Goal: Information Seeking & Learning: Learn about a topic

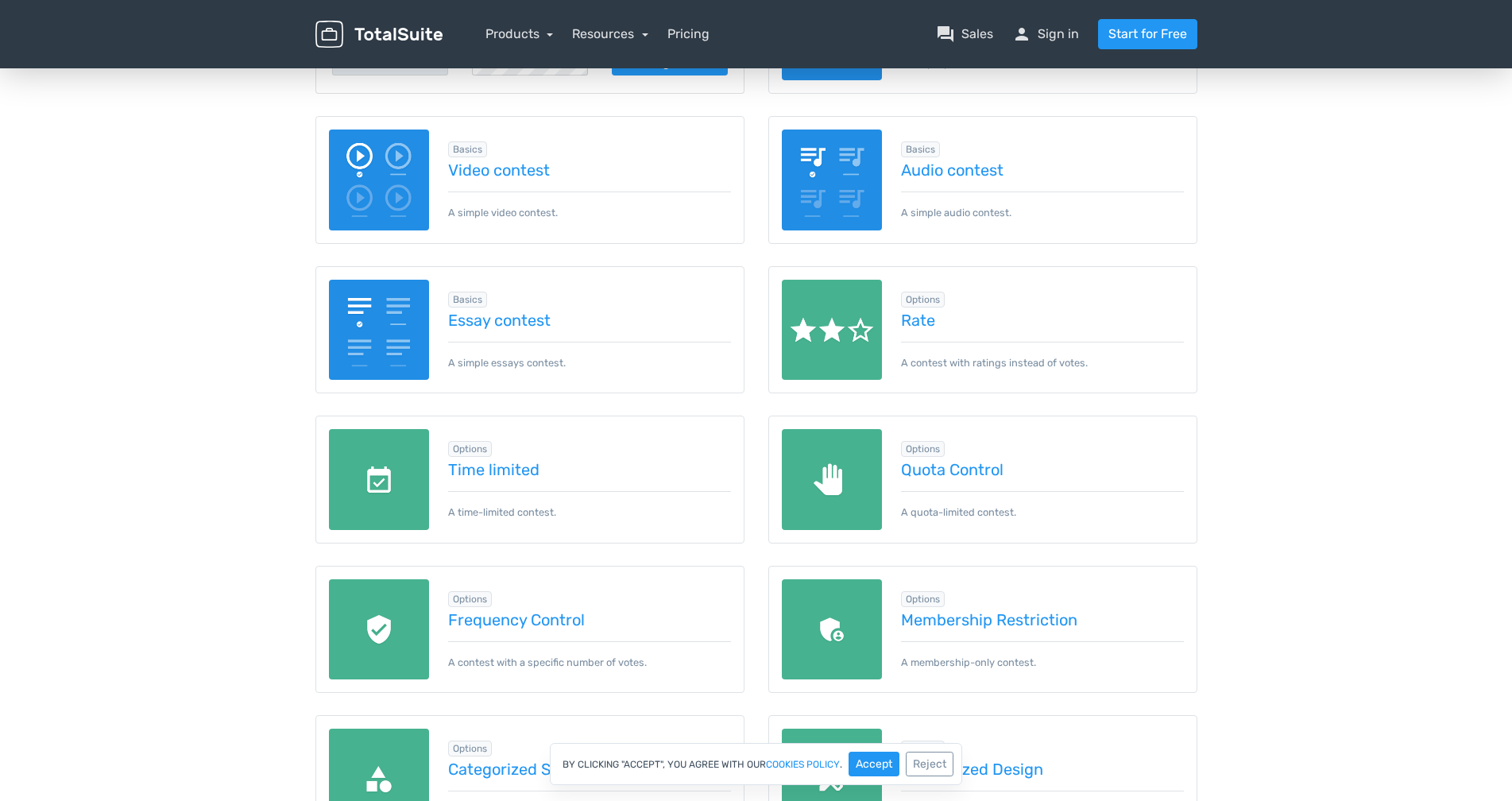
scroll to position [162, 0]
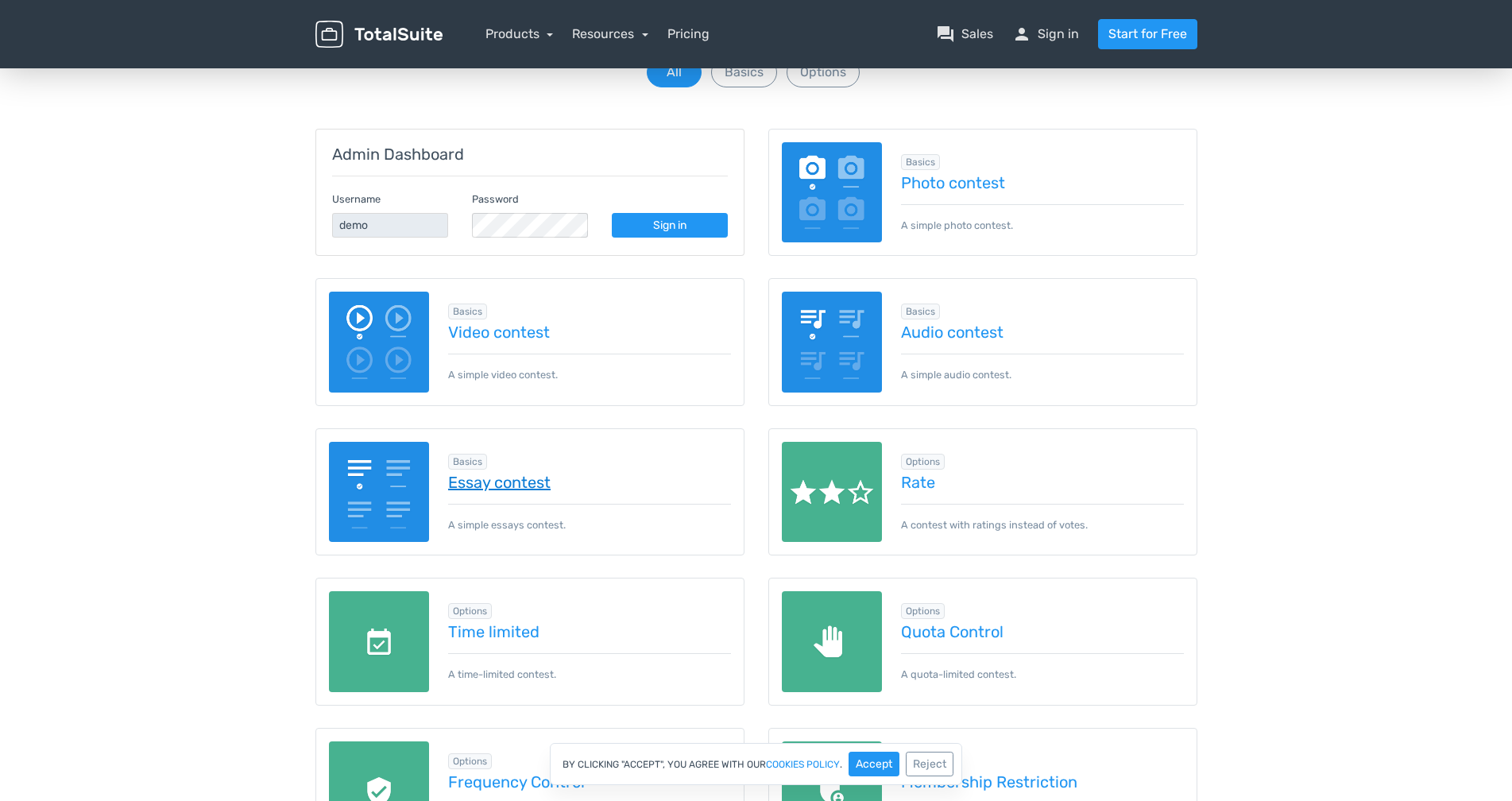
click at [524, 480] on link "Essay contest" at bounding box center [590, 483] width 283 height 18
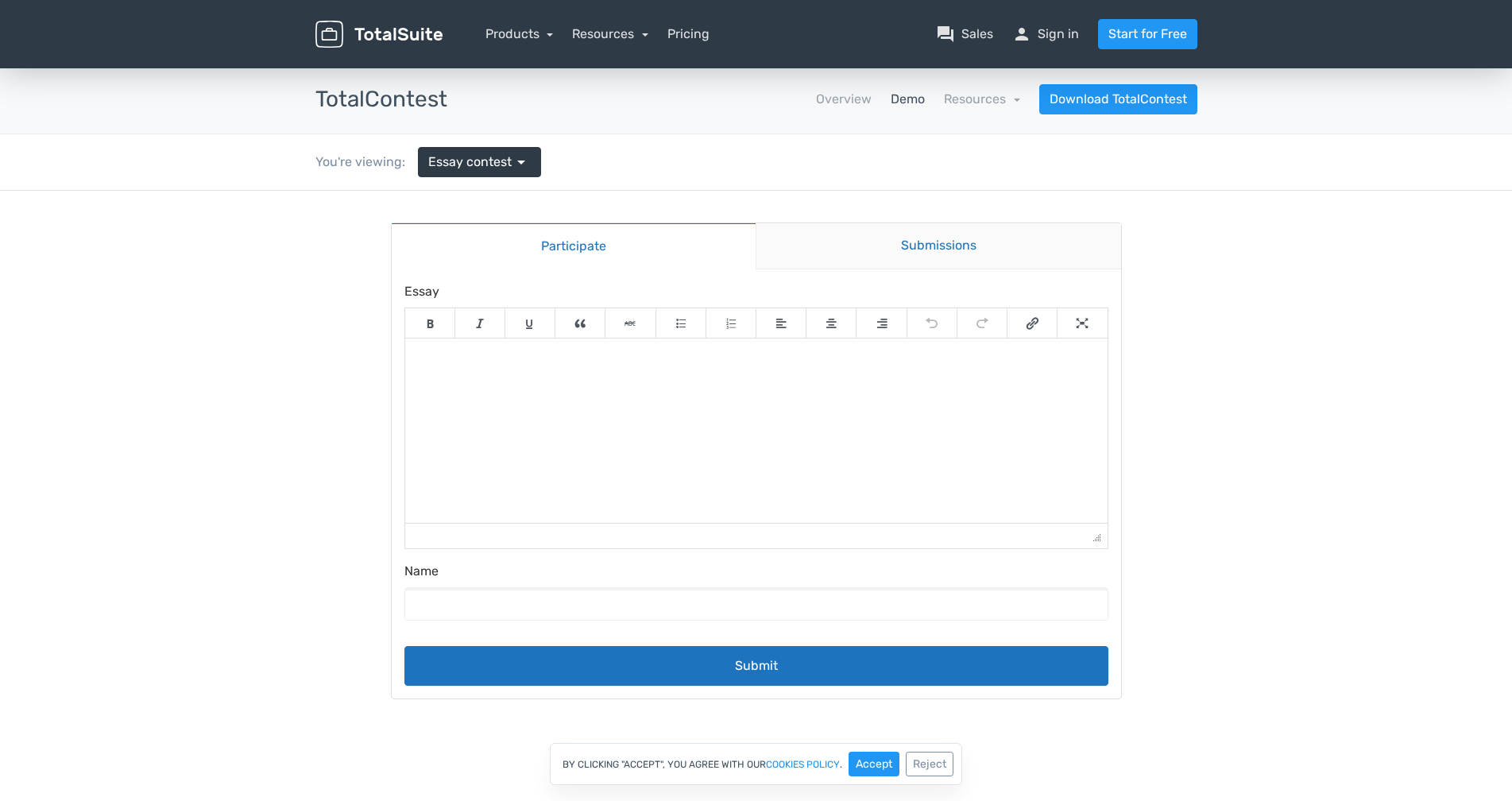
click at [937, 244] on link "Submissions" at bounding box center [938, 246] width 365 height 46
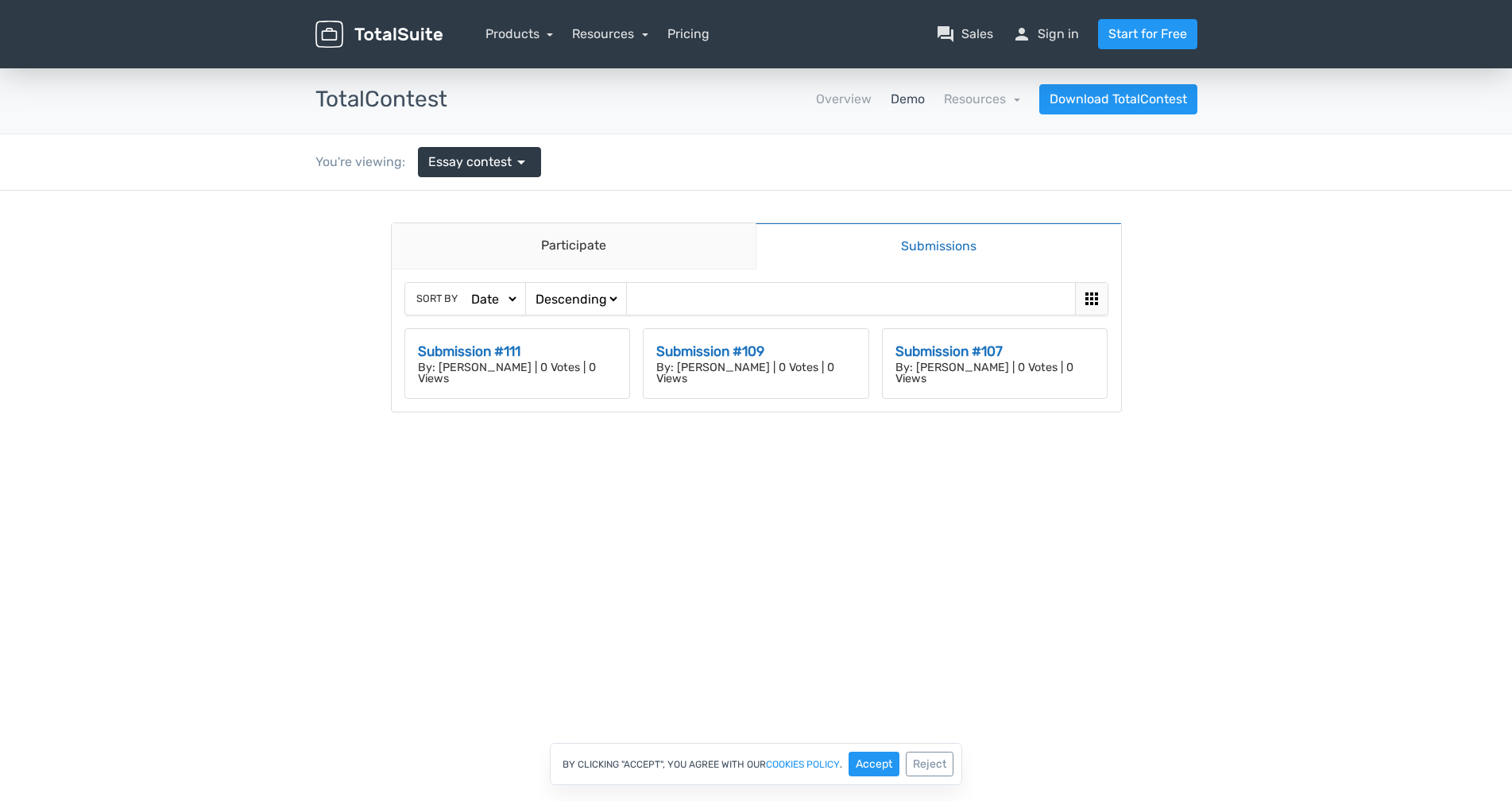
click at [1088, 296] on icon at bounding box center [1092, 299] width 19 height 19
click at [1087, 296] on icon at bounding box center [1092, 299] width 19 height 19
click at [468, 291] on select "Date Views Votes Title" at bounding box center [493, 299] width 51 height 17
click at [511, 301] on select "Date Views Votes Title" at bounding box center [493, 299] width 51 height 17
click at [519, 166] on span "arrow_drop_down" at bounding box center [522, 162] width 19 height 19
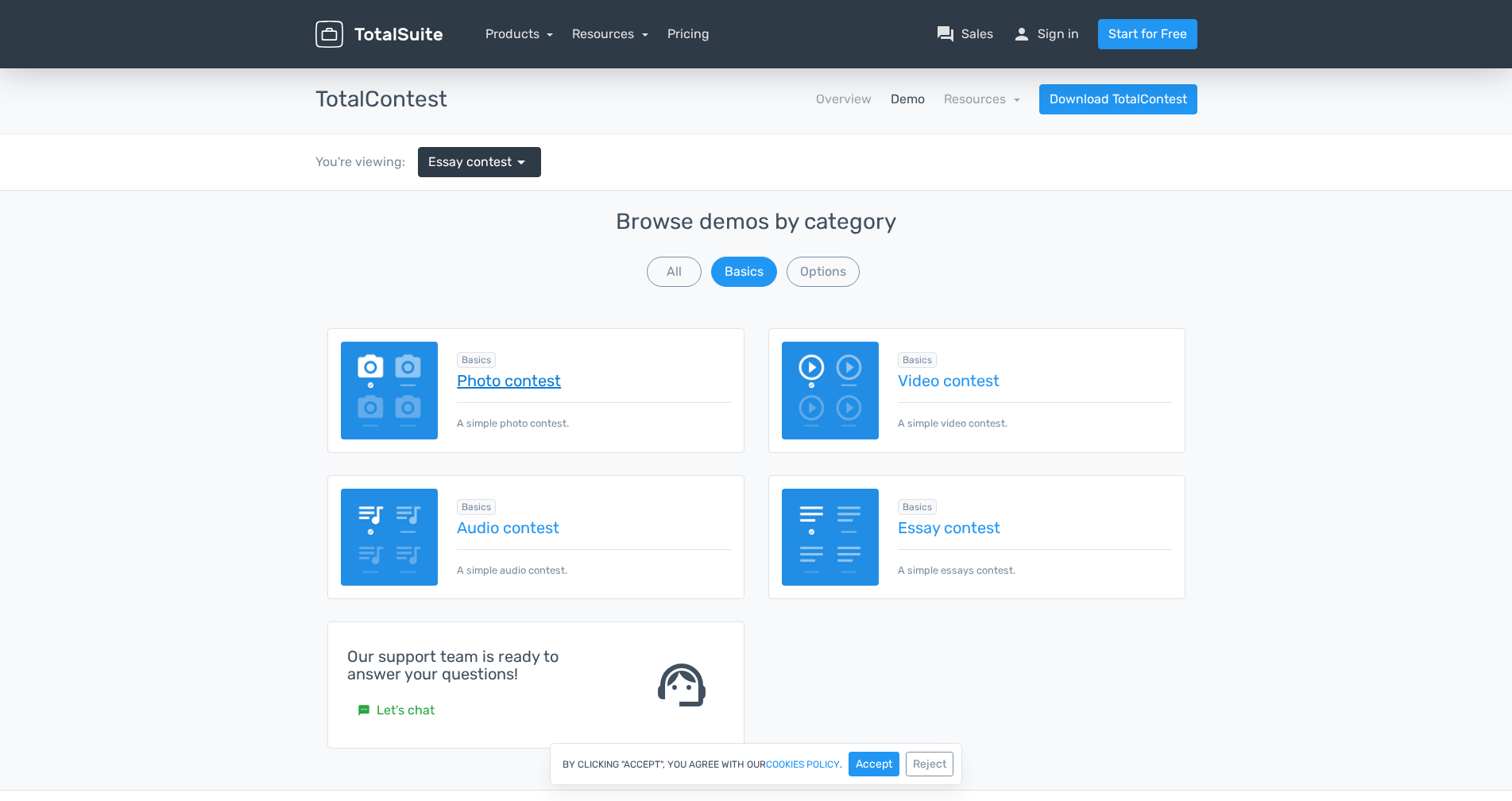
click at [526, 378] on link "Photo contest" at bounding box center [594, 380] width 274 height 18
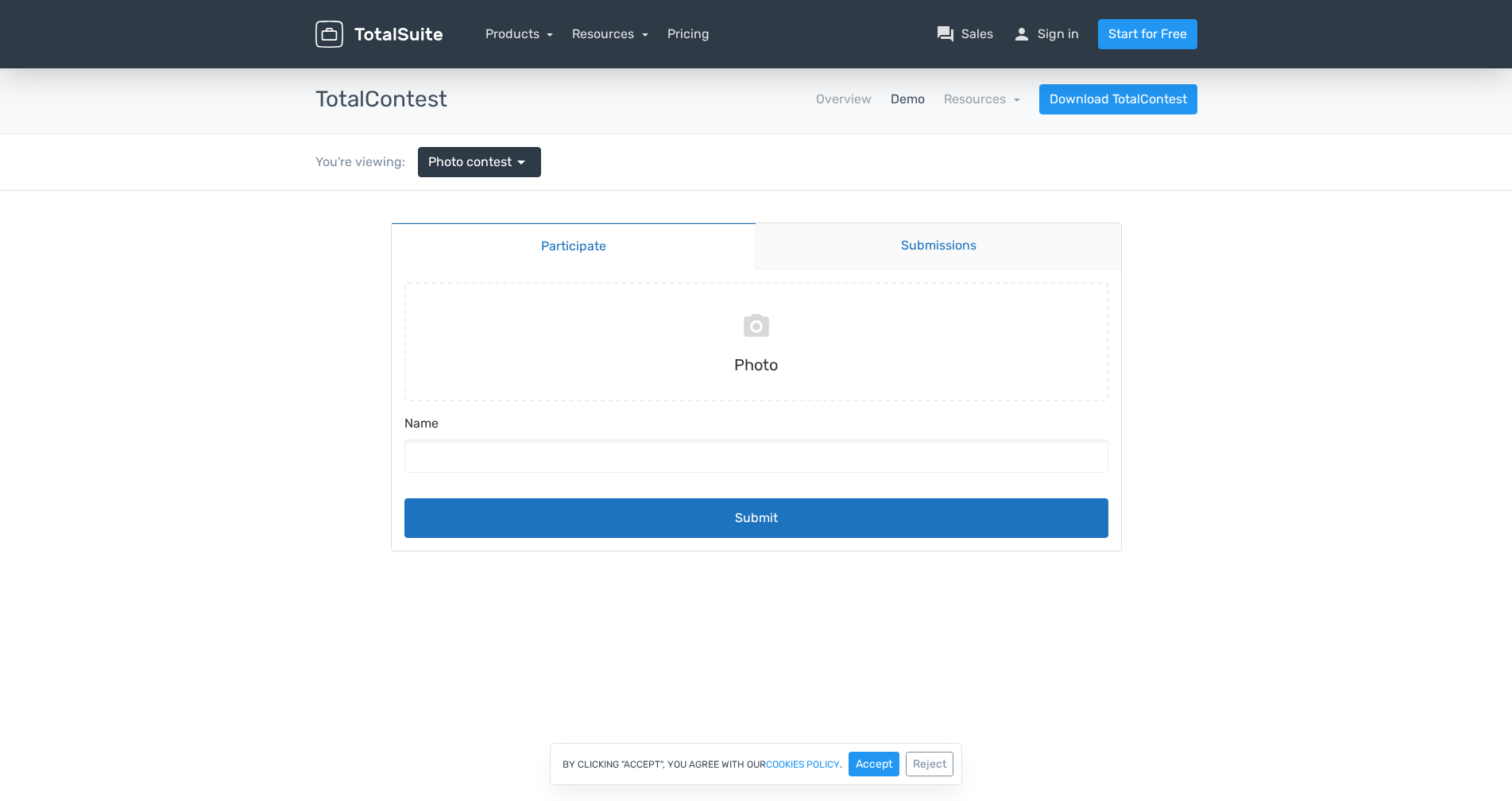
click at [948, 237] on link "Submissions" at bounding box center [938, 246] width 365 height 46
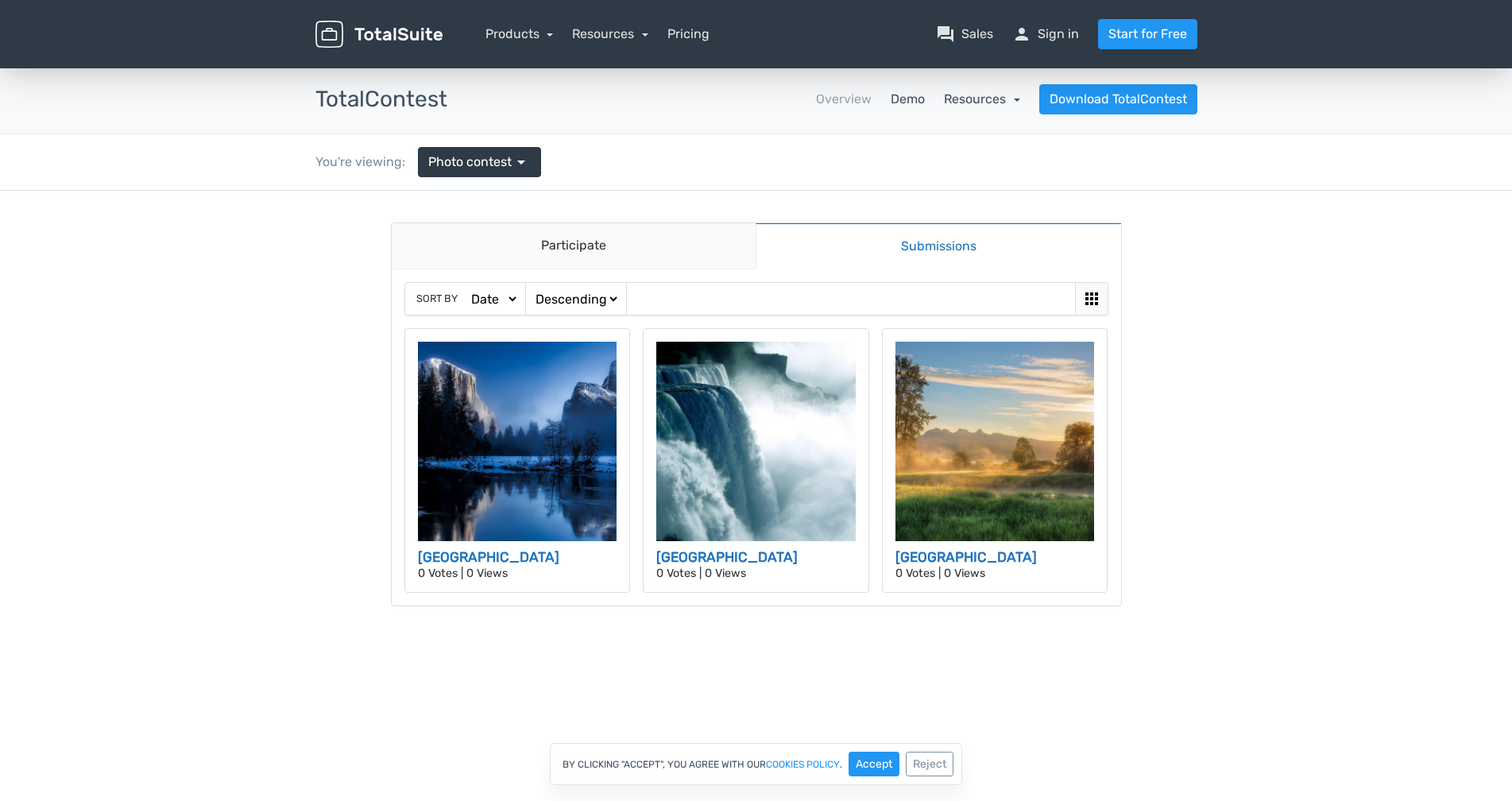
click at [1000, 100] on link "Resources" at bounding box center [982, 99] width 76 height 15
click at [967, 137] on link "school Documentation" at bounding box center [944, 142] width 149 height 45
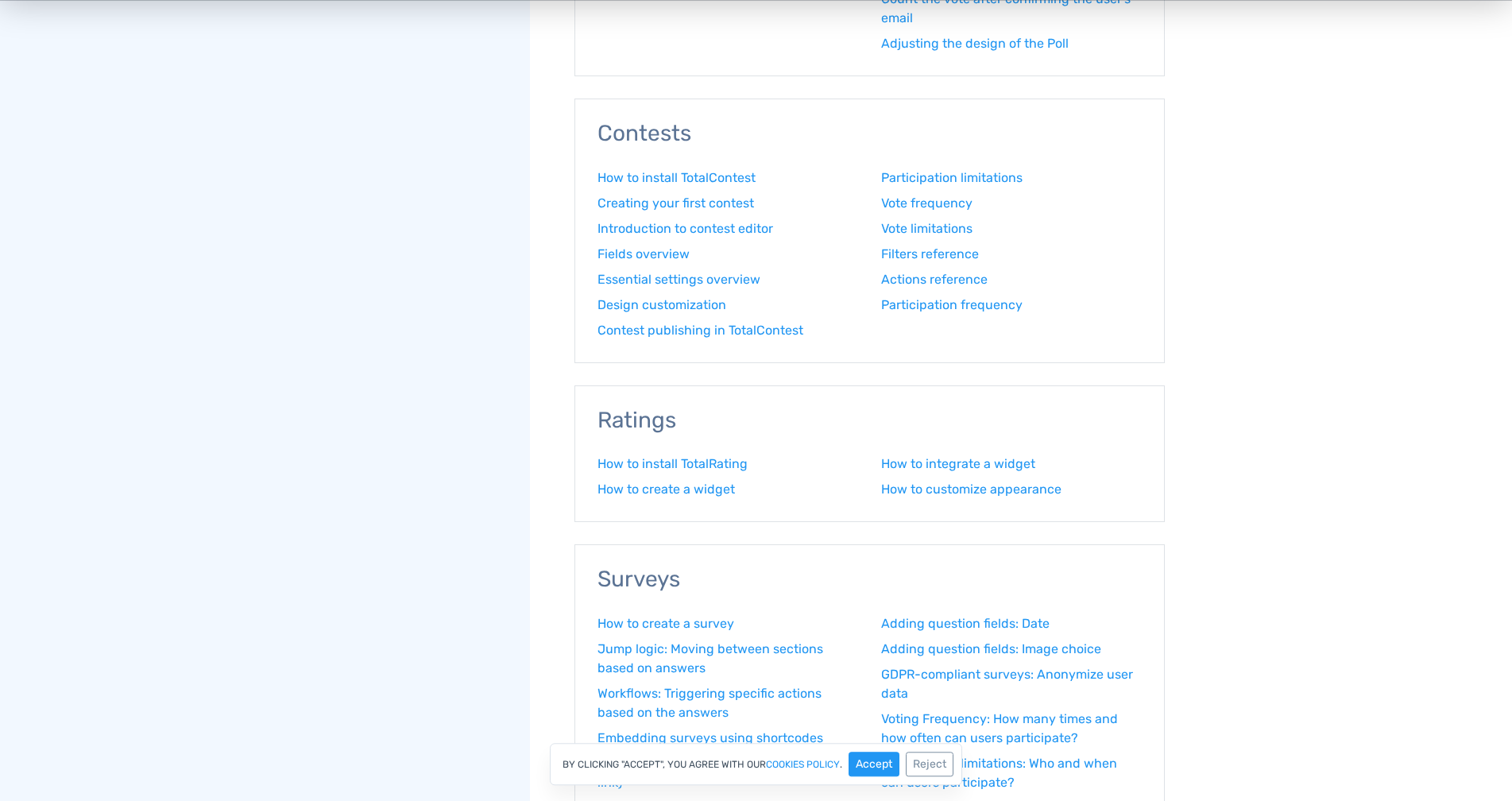
scroll to position [891, 0]
click at [644, 246] on link "Fields overview" at bounding box center [727, 252] width 260 height 19
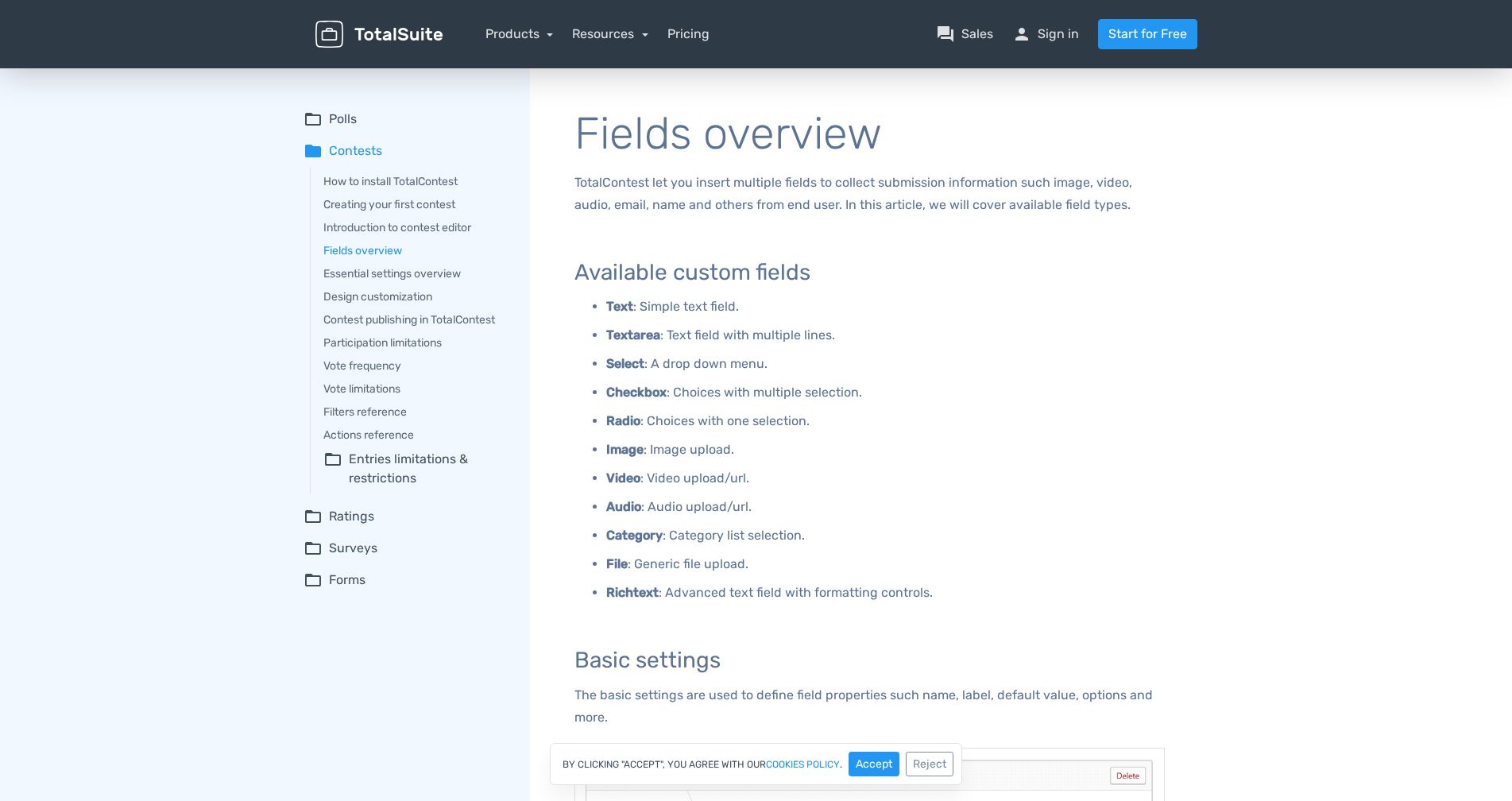
click at [343, 578] on summary "folder_open Forms" at bounding box center [405, 580] width 204 height 19
click at [389, 465] on summary "folder_open Entries limitations & restrictions" at bounding box center [415, 468] width 184 height 38
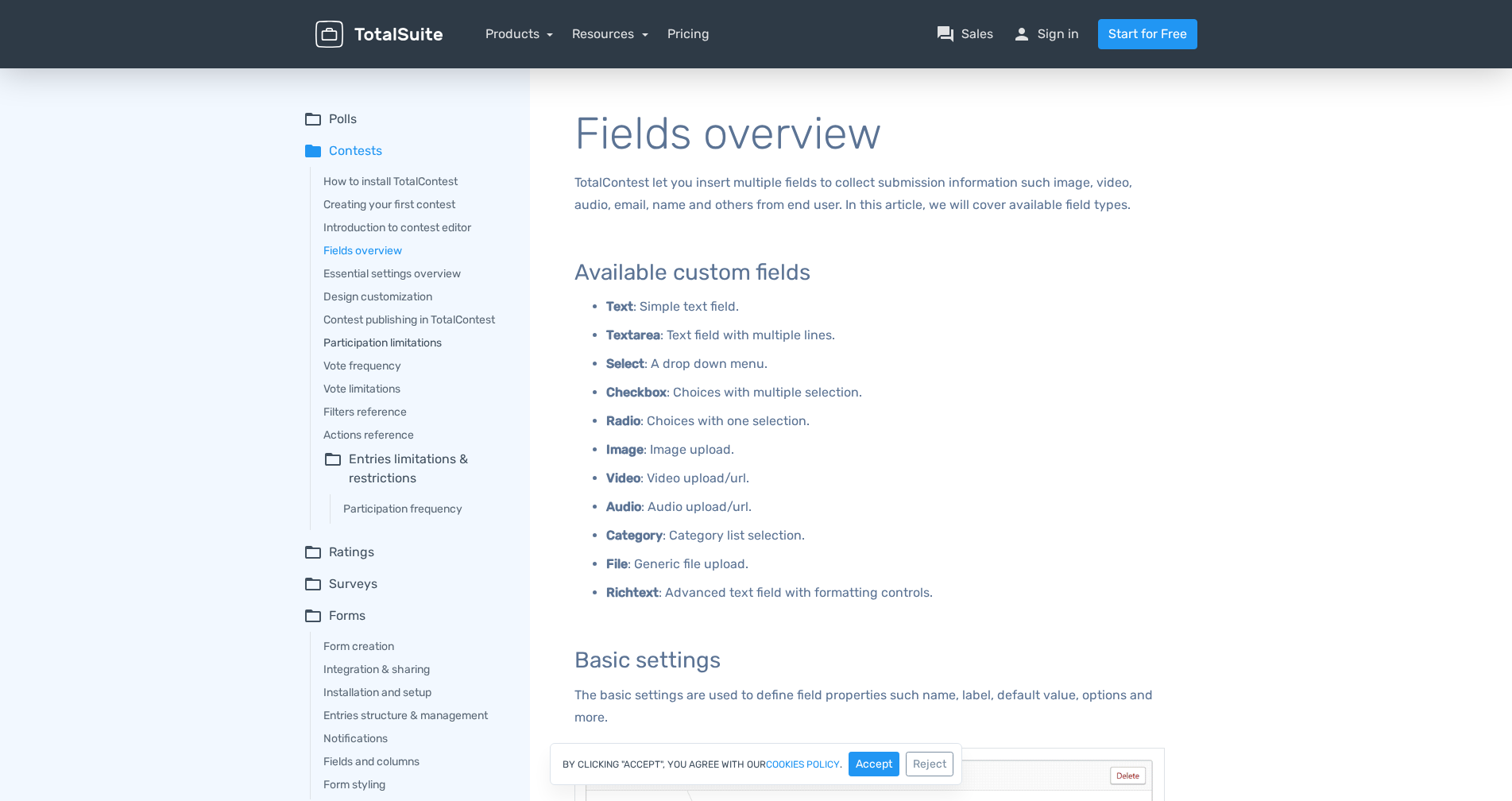
click at [381, 339] on link "Participation limitations" at bounding box center [415, 342] width 184 height 17
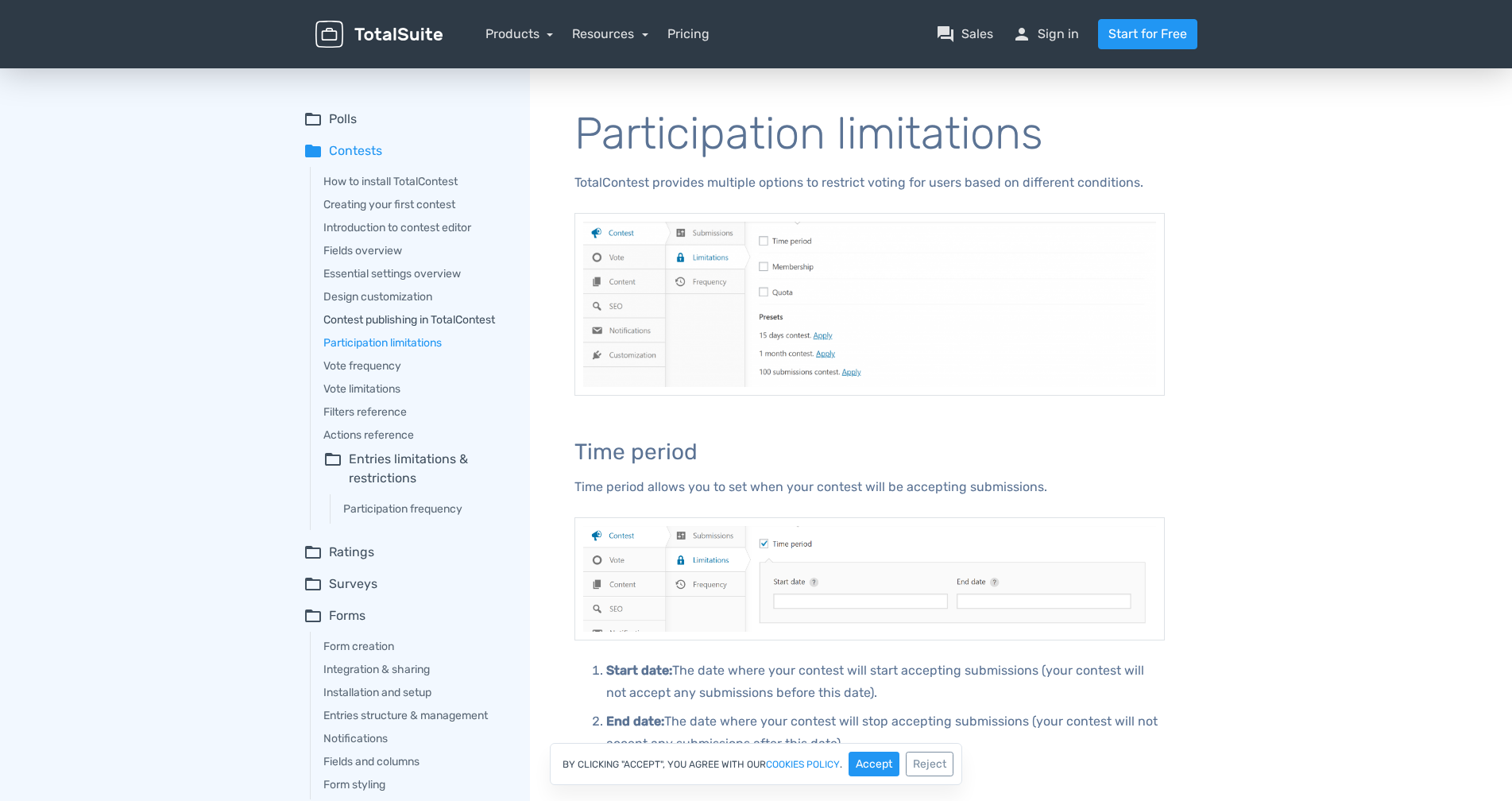
click at [389, 316] on link "Contest publishing in TotalContest" at bounding box center [415, 319] width 184 height 17
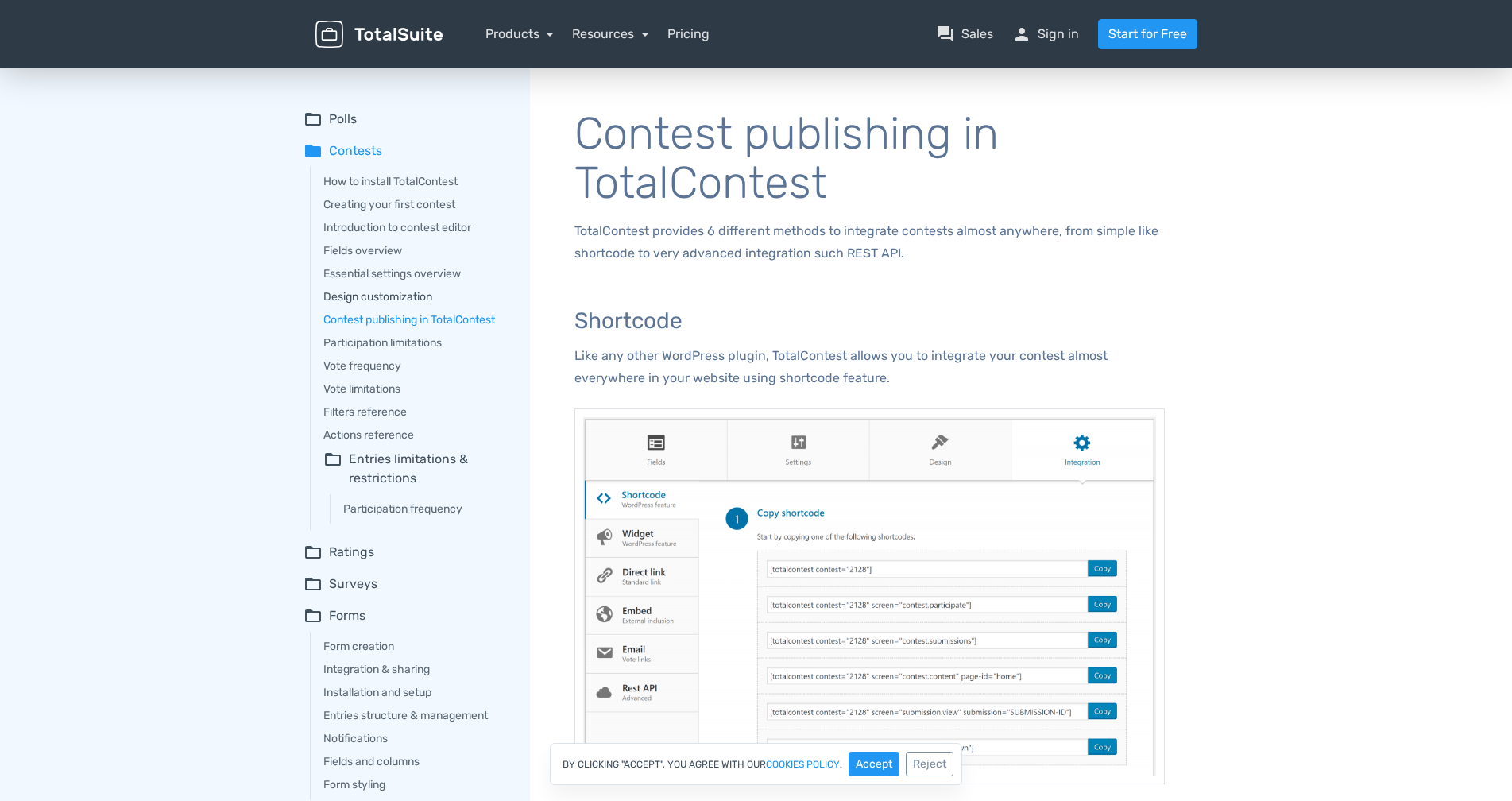
click at [380, 293] on link "Design customization" at bounding box center [415, 296] width 184 height 17
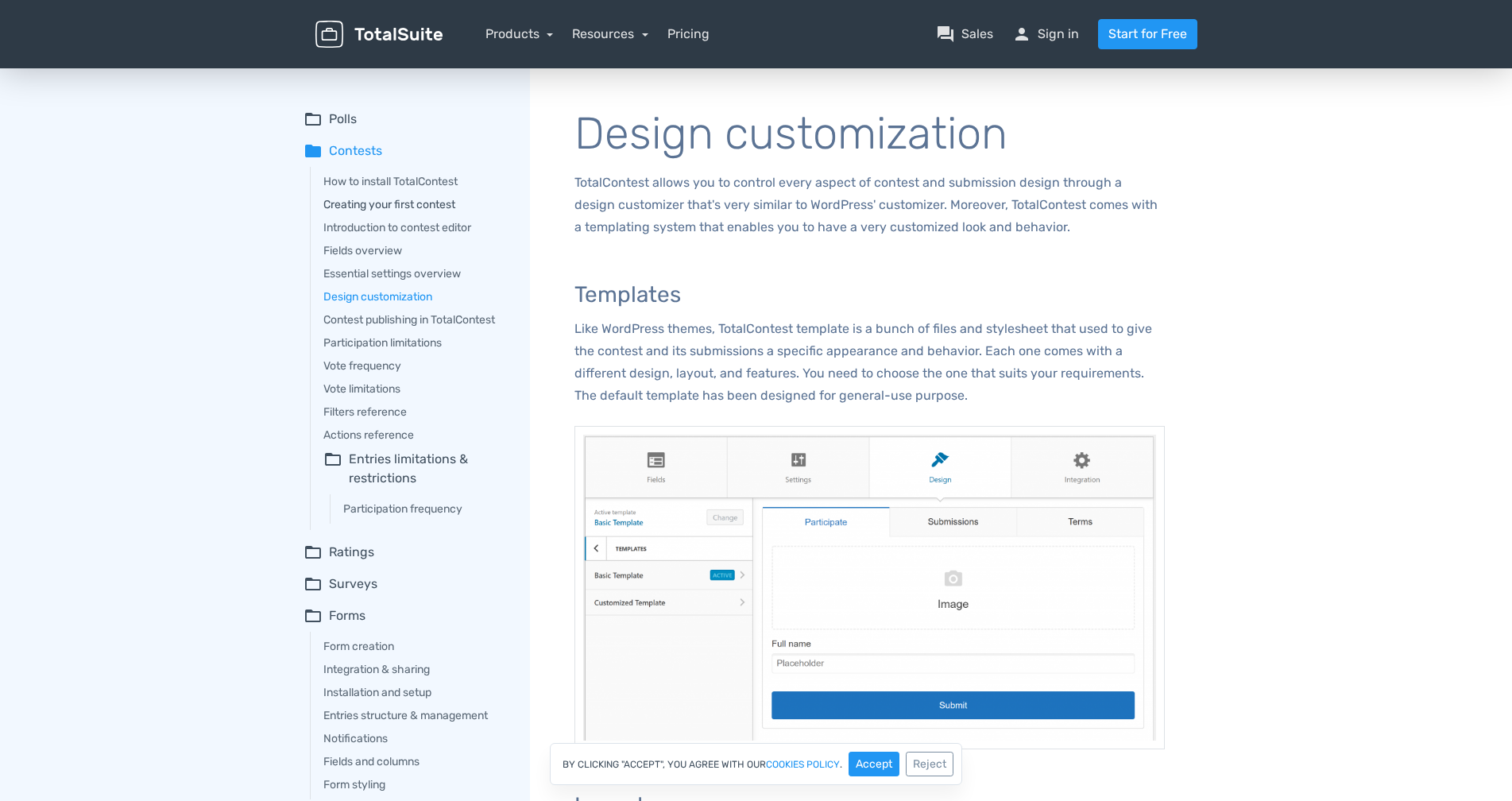
click at [395, 205] on link "Creating your first contest" at bounding box center [415, 204] width 184 height 17
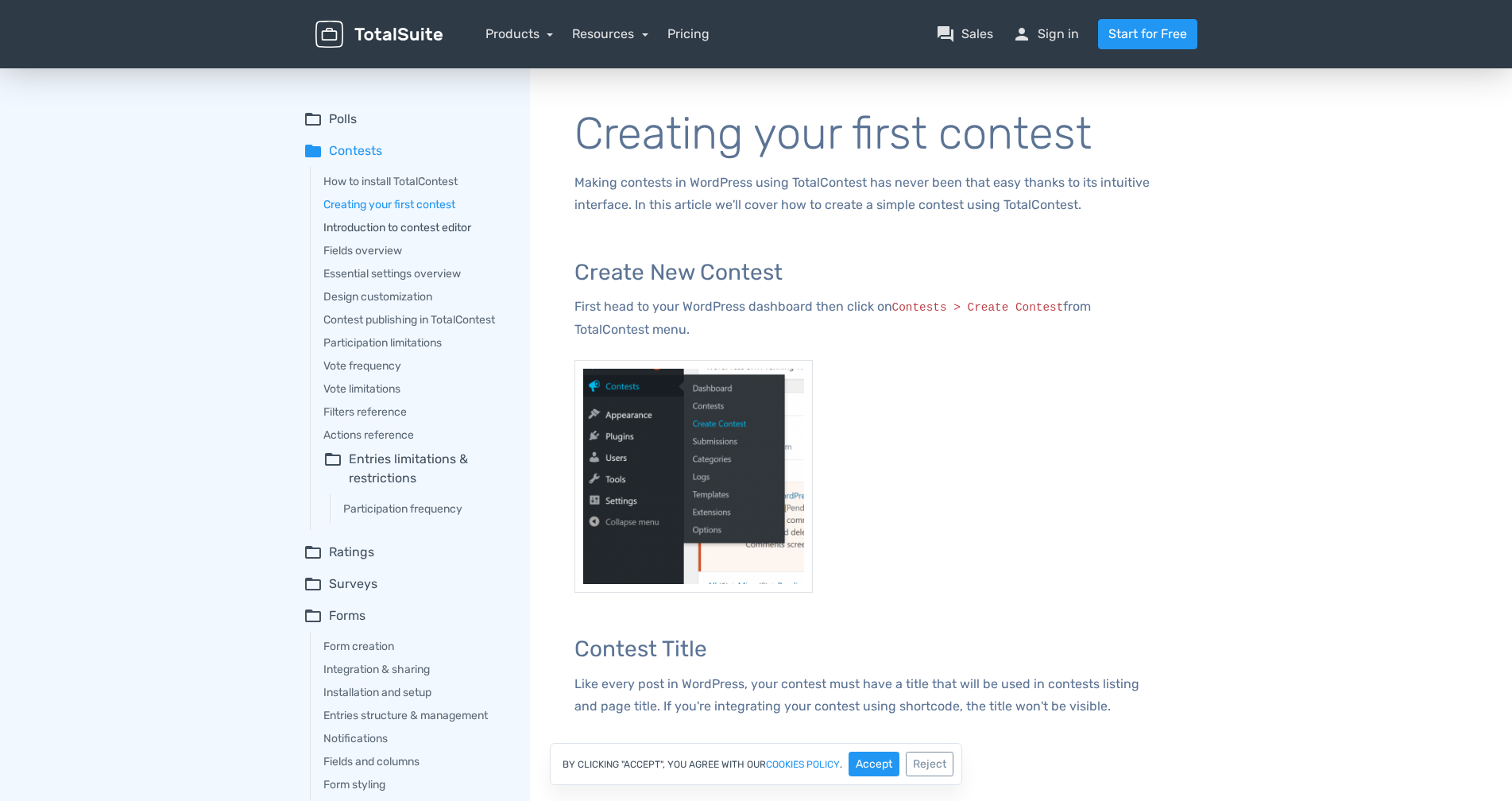
click at [392, 222] on link "Introduction to contest editor" at bounding box center [415, 228] width 184 height 17
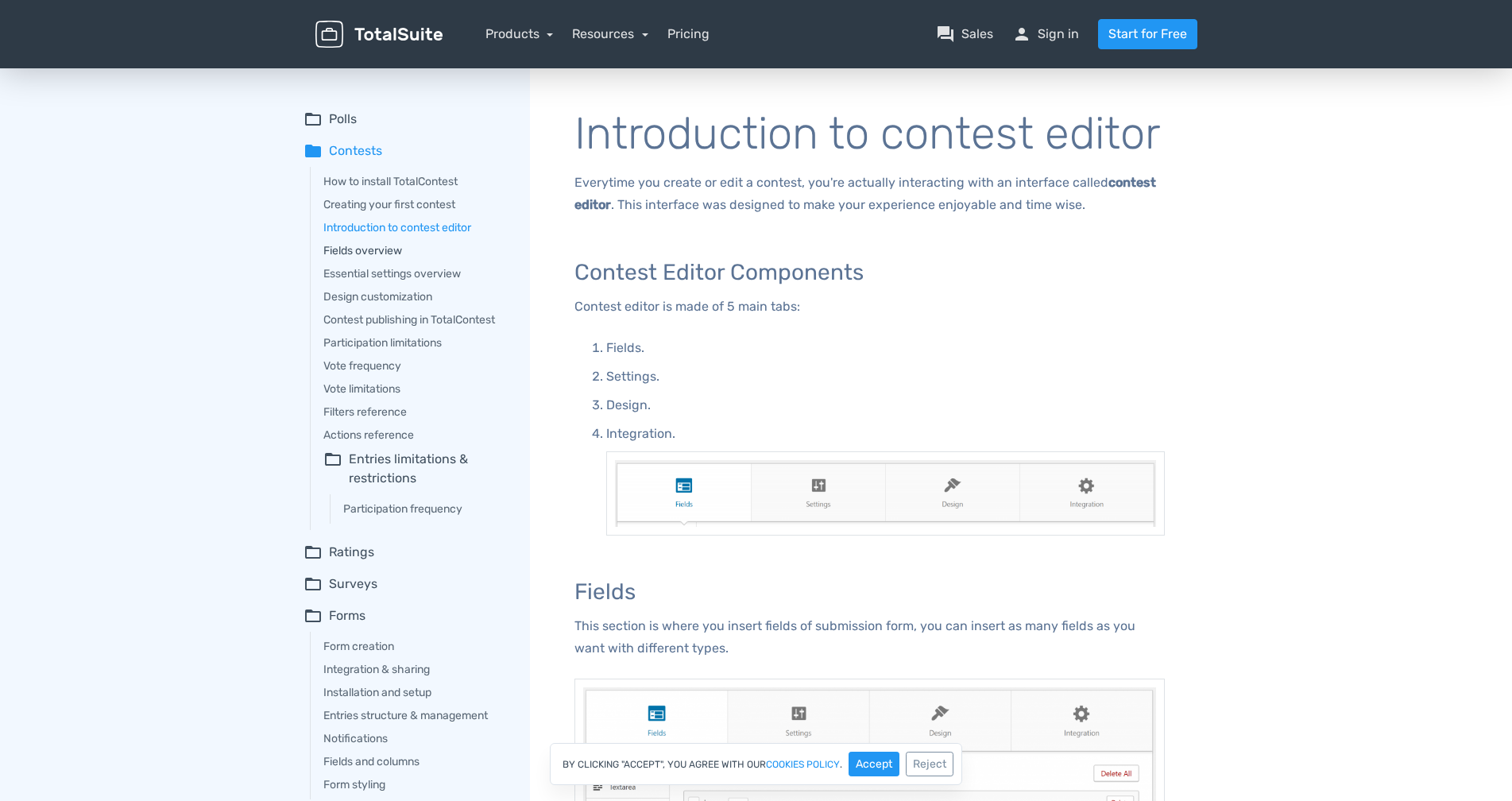
click at [379, 251] on link "Fields overview" at bounding box center [415, 251] width 184 height 17
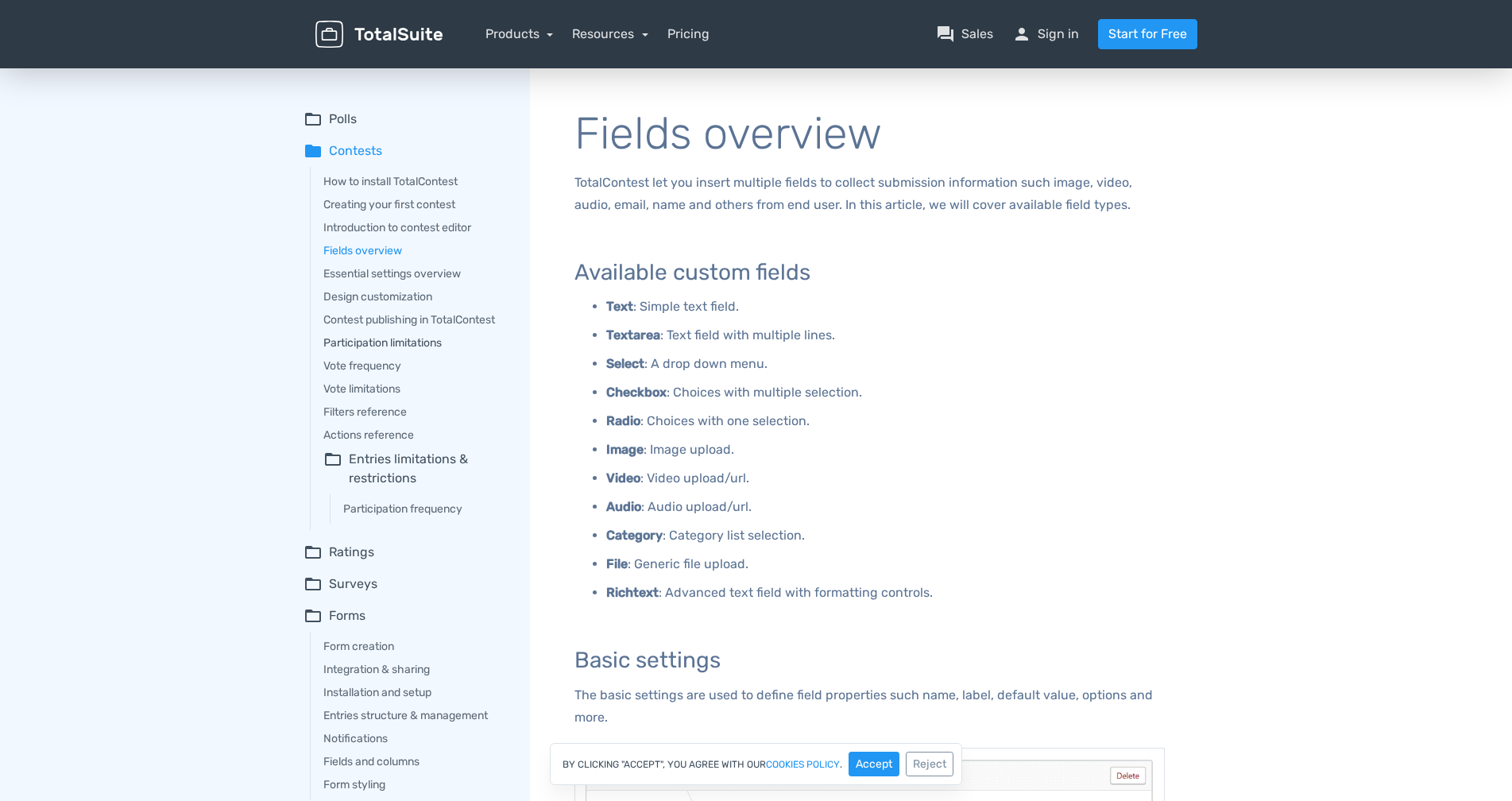
click at [365, 342] on link "Participation limitations" at bounding box center [415, 342] width 184 height 17
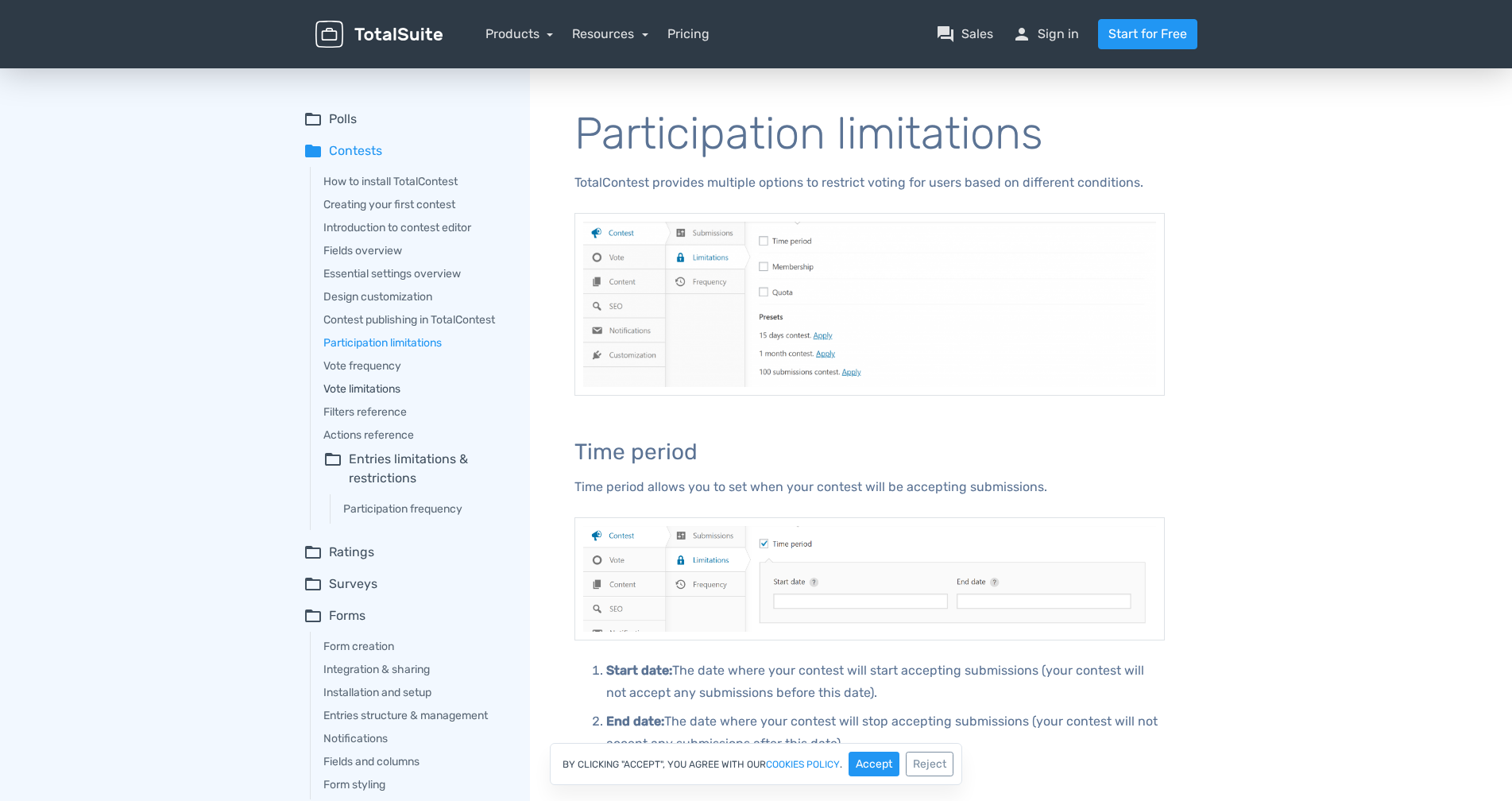
click at [373, 388] on link "Vote limitations" at bounding box center [415, 388] width 184 height 17
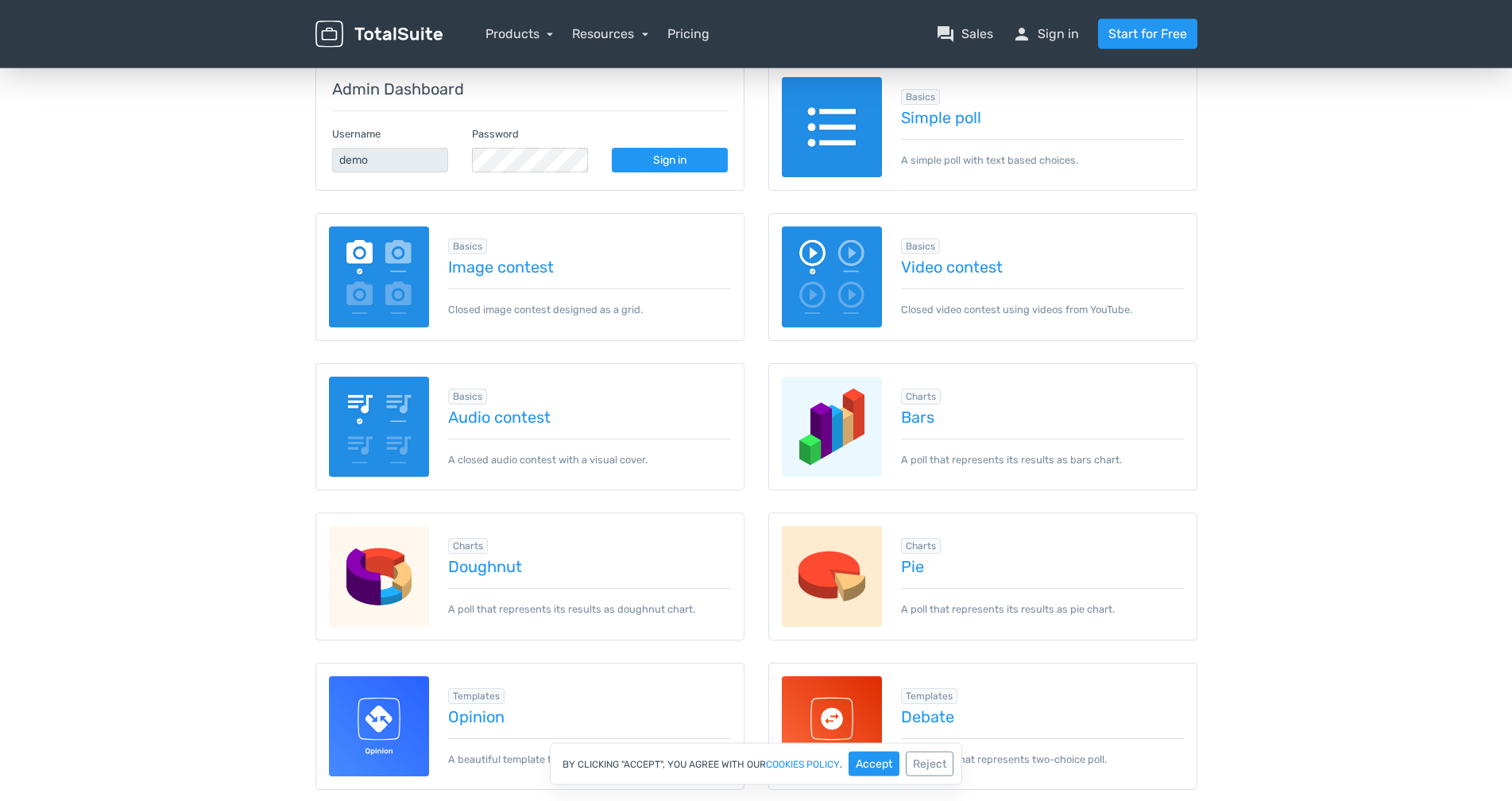
scroll to position [162, 0]
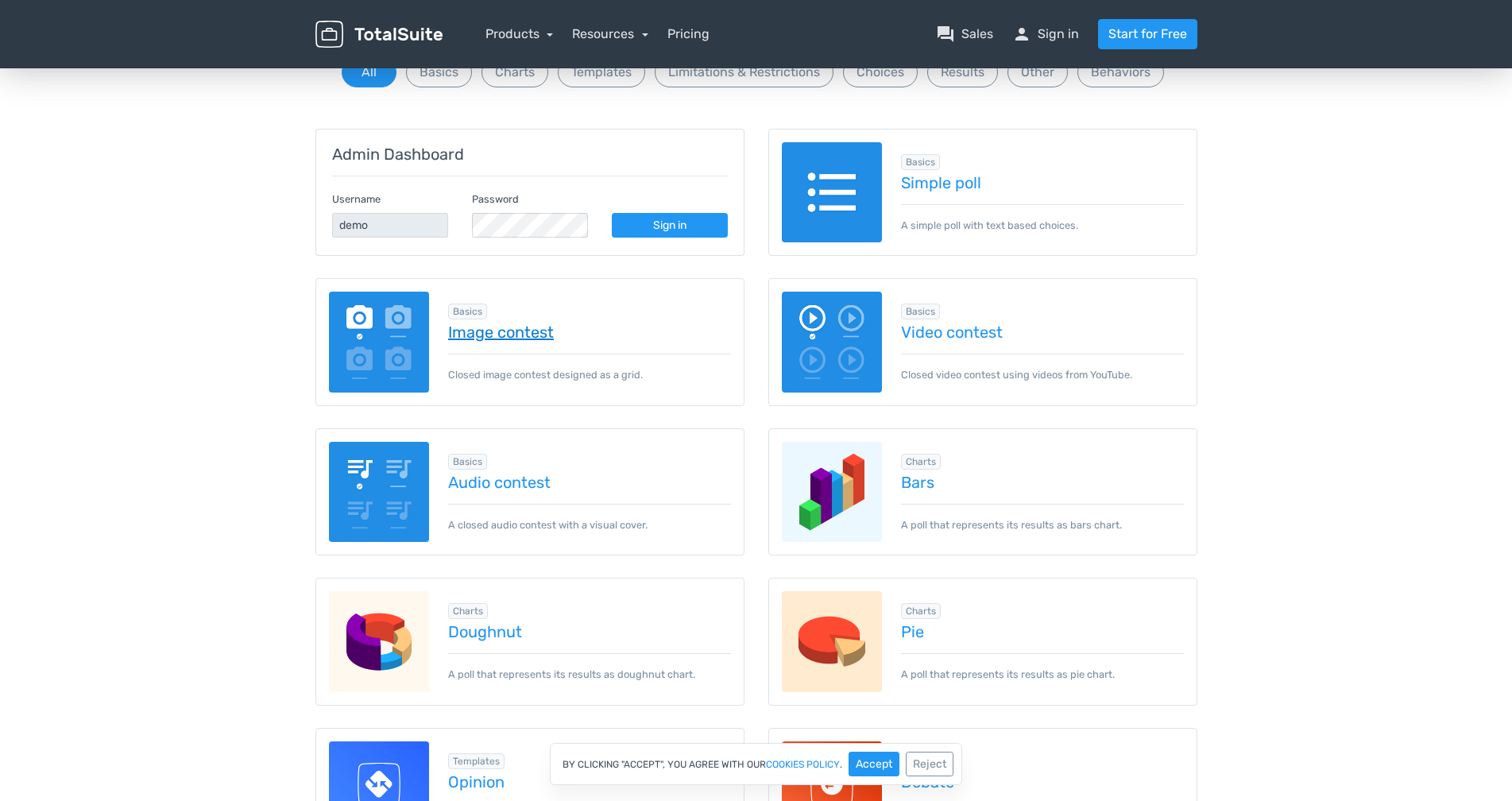
click at [518, 333] on link "Image contest" at bounding box center [590, 332] width 283 height 18
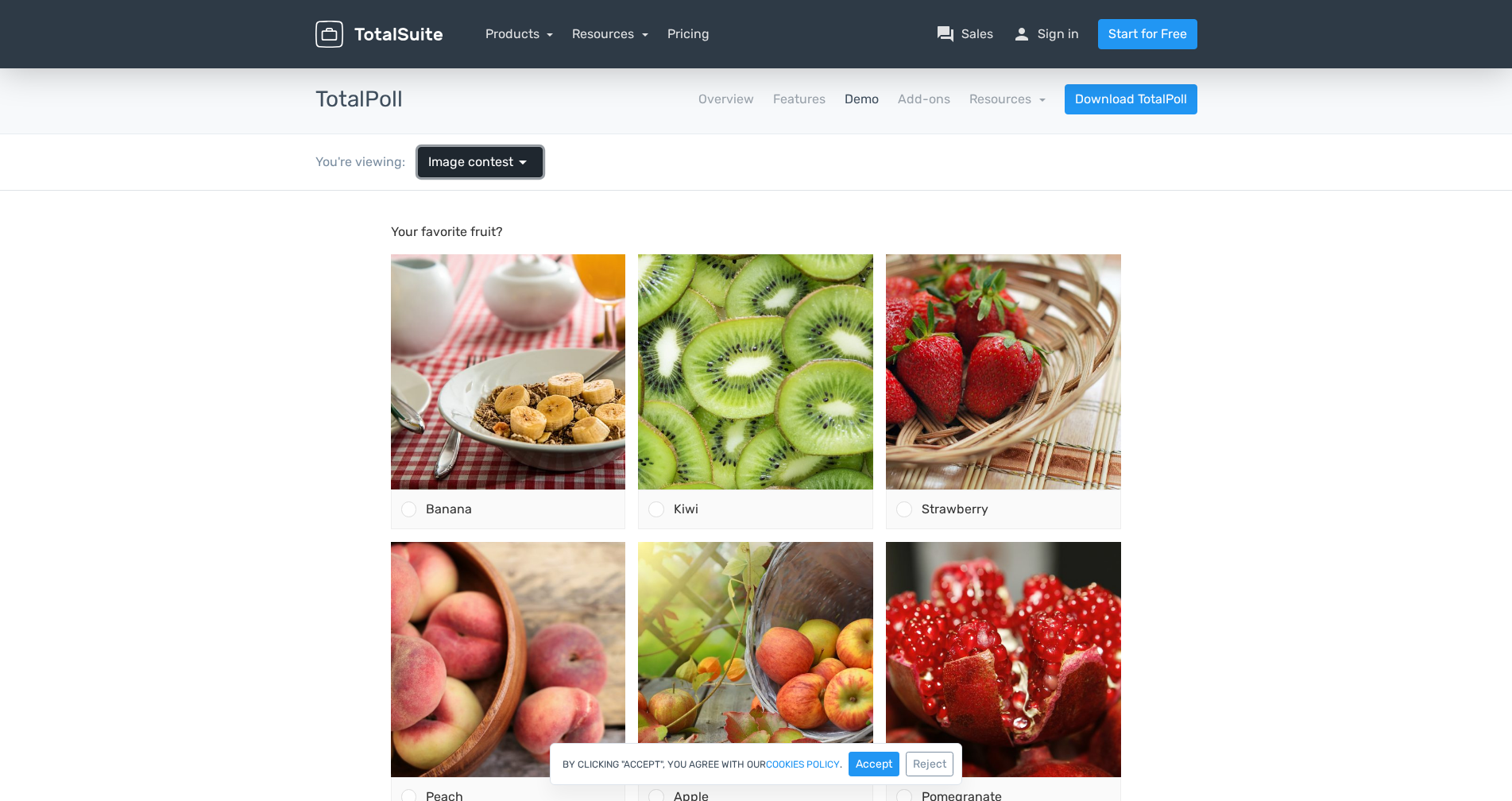
click at [529, 165] on span "arrow_drop_down" at bounding box center [523, 162] width 19 height 19
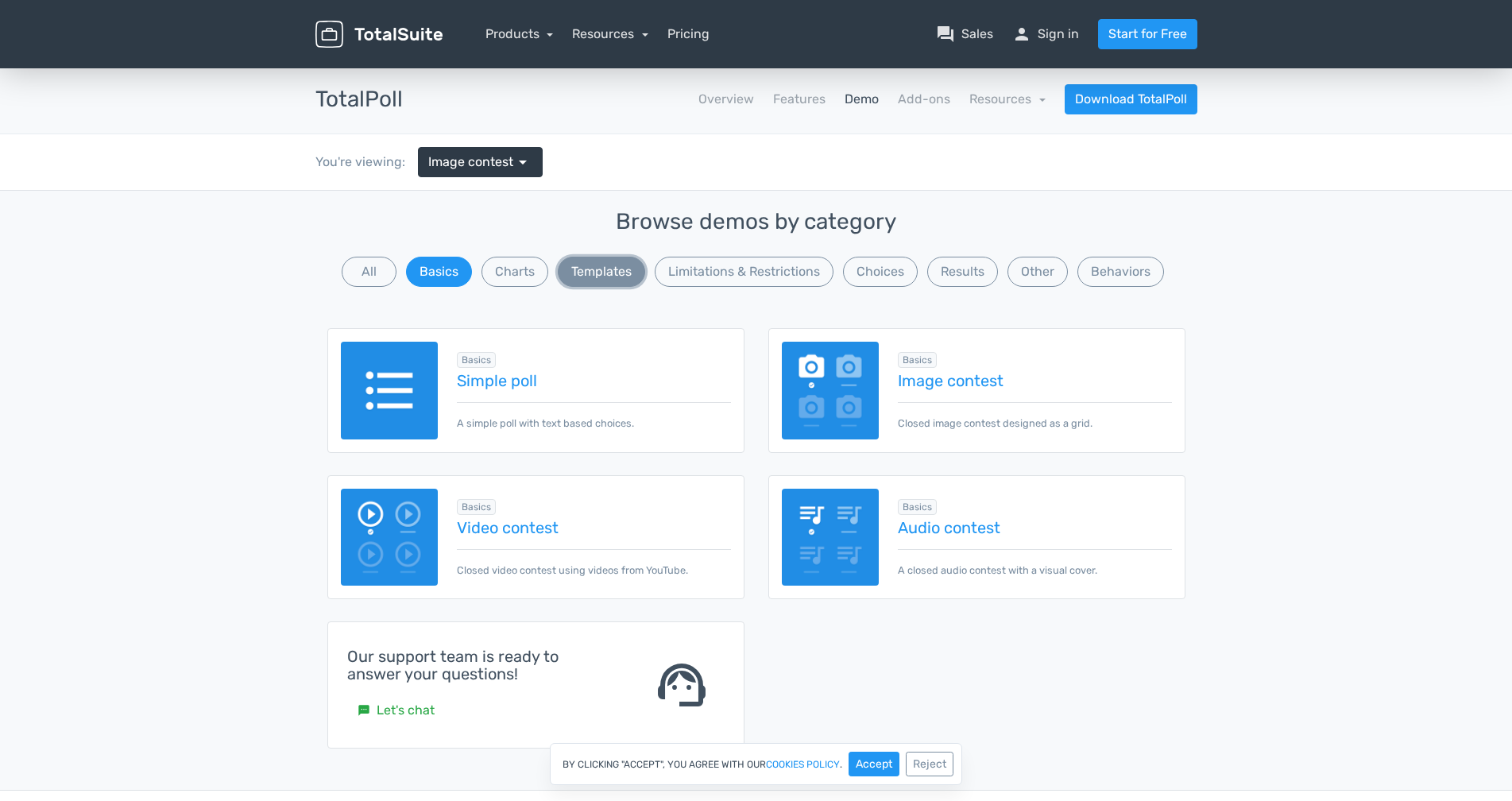
click at [613, 272] on button "Templates" at bounding box center [601, 272] width 87 height 30
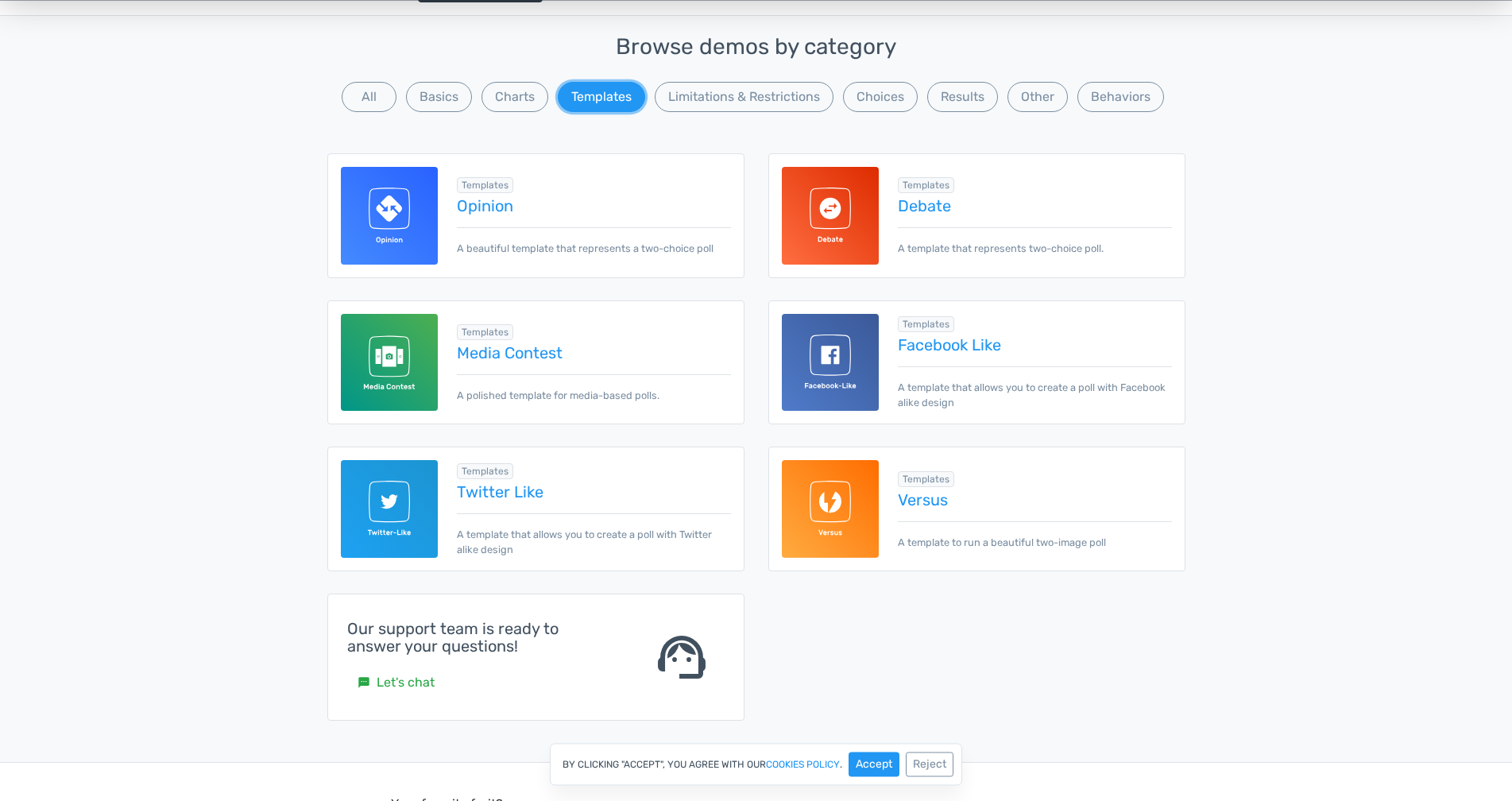
scroll to position [162, 0]
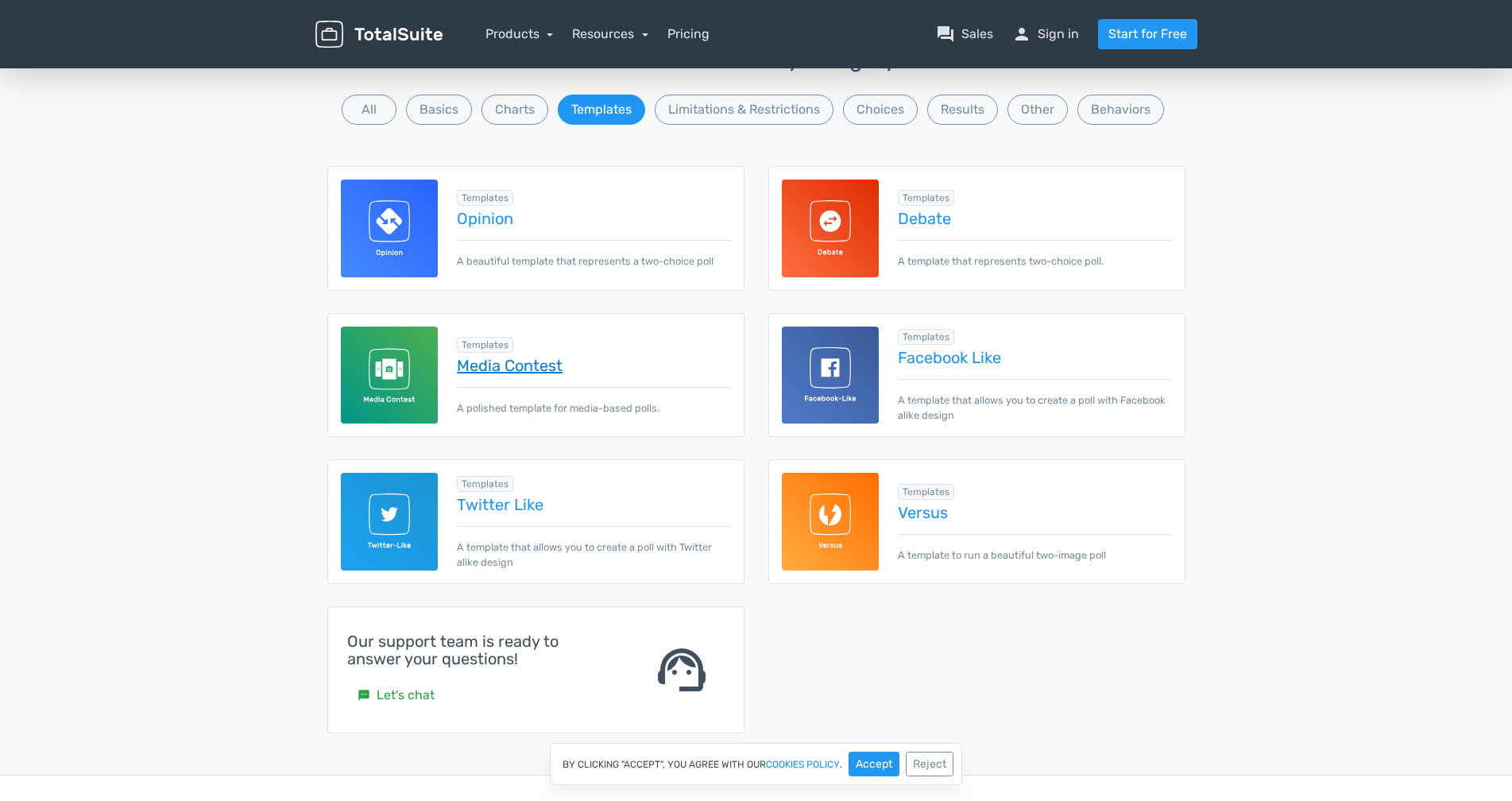
click at [524, 365] on link "Media Contest" at bounding box center [594, 365] width 274 height 18
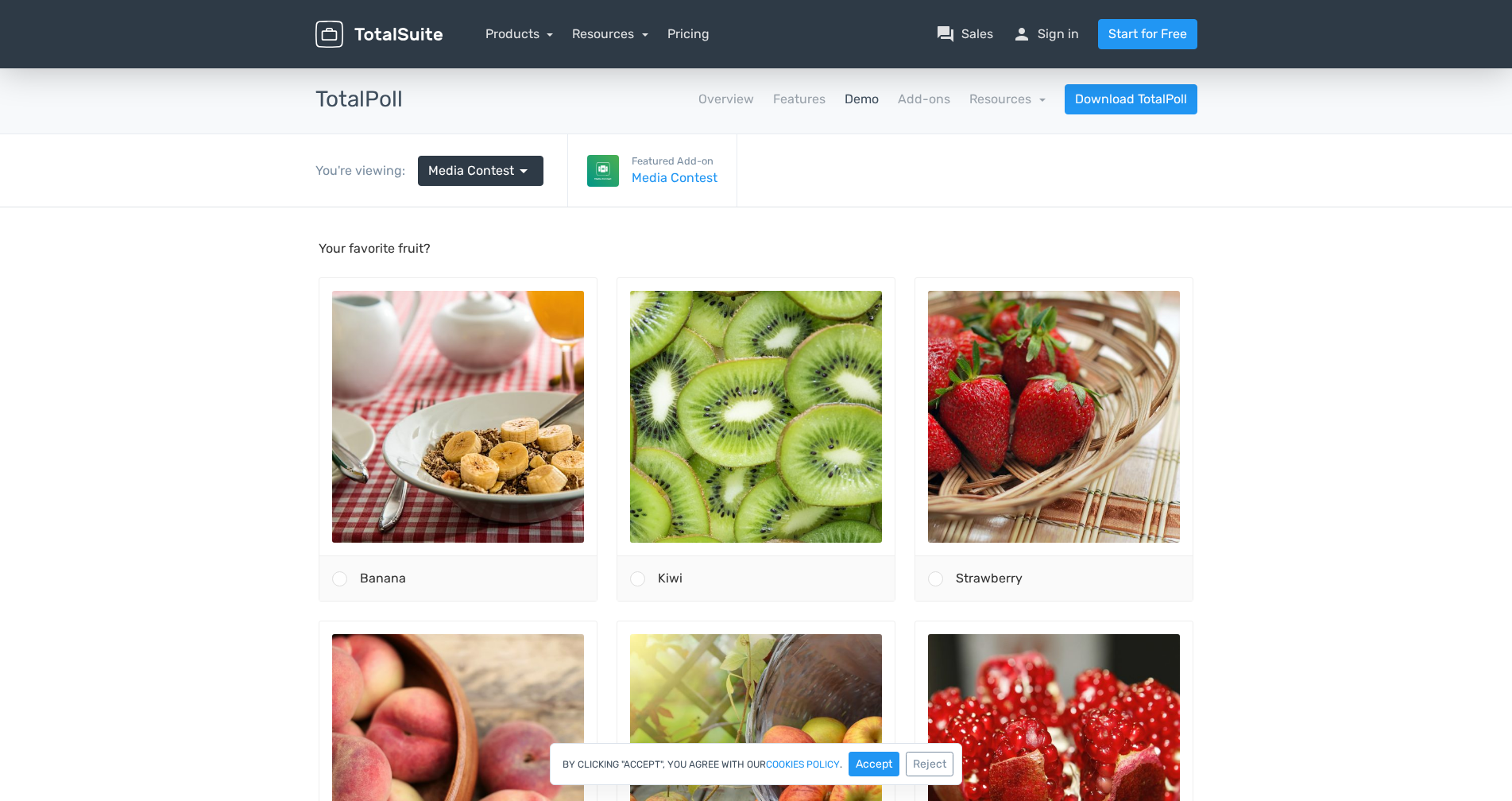
click at [862, 103] on link "Demo" at bounding box center [861, 100] width 34 height 19
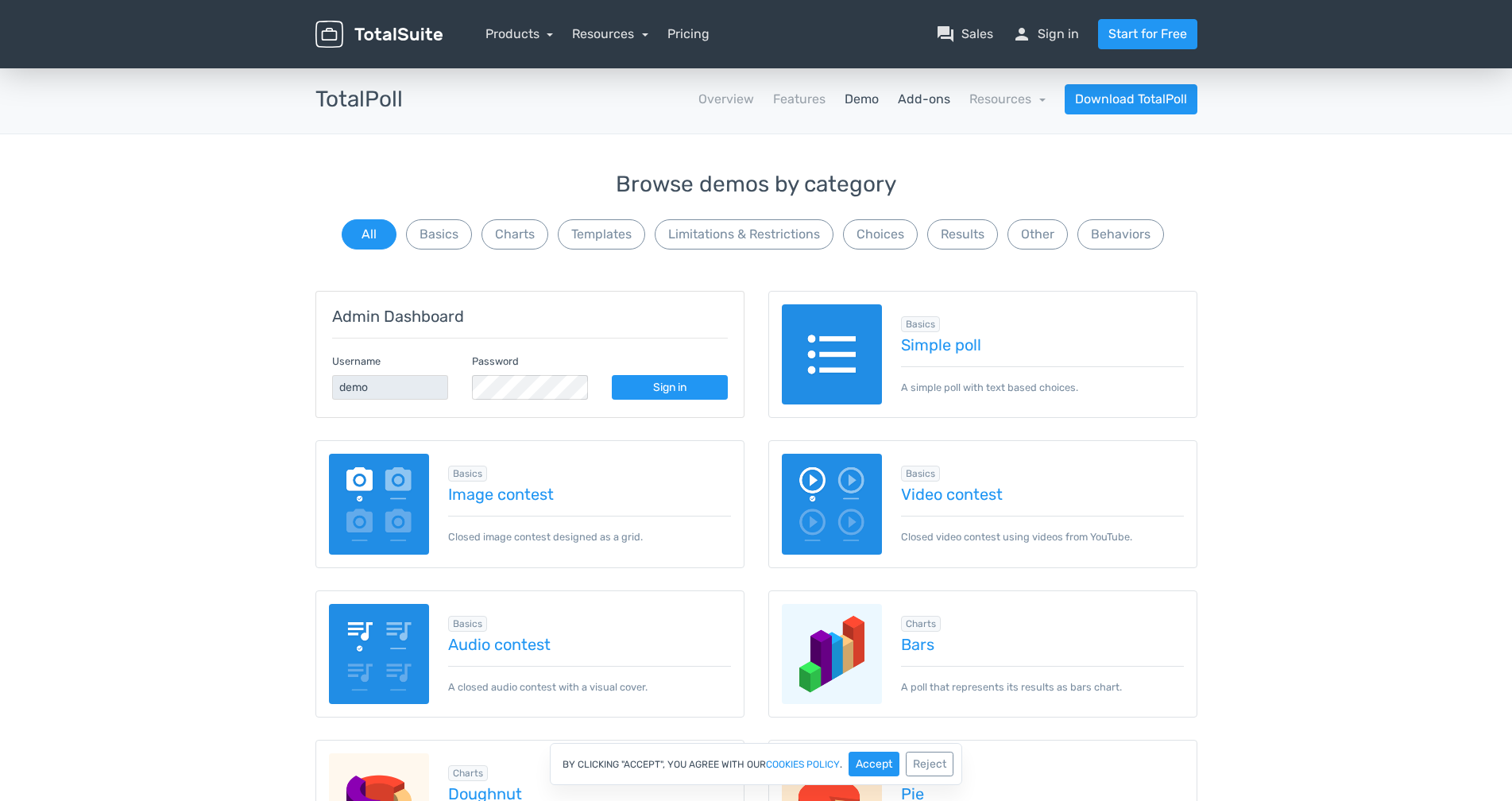
click at [930, 93] on link "Add-ons" at bounding box center [923, 100] width 52 height 19
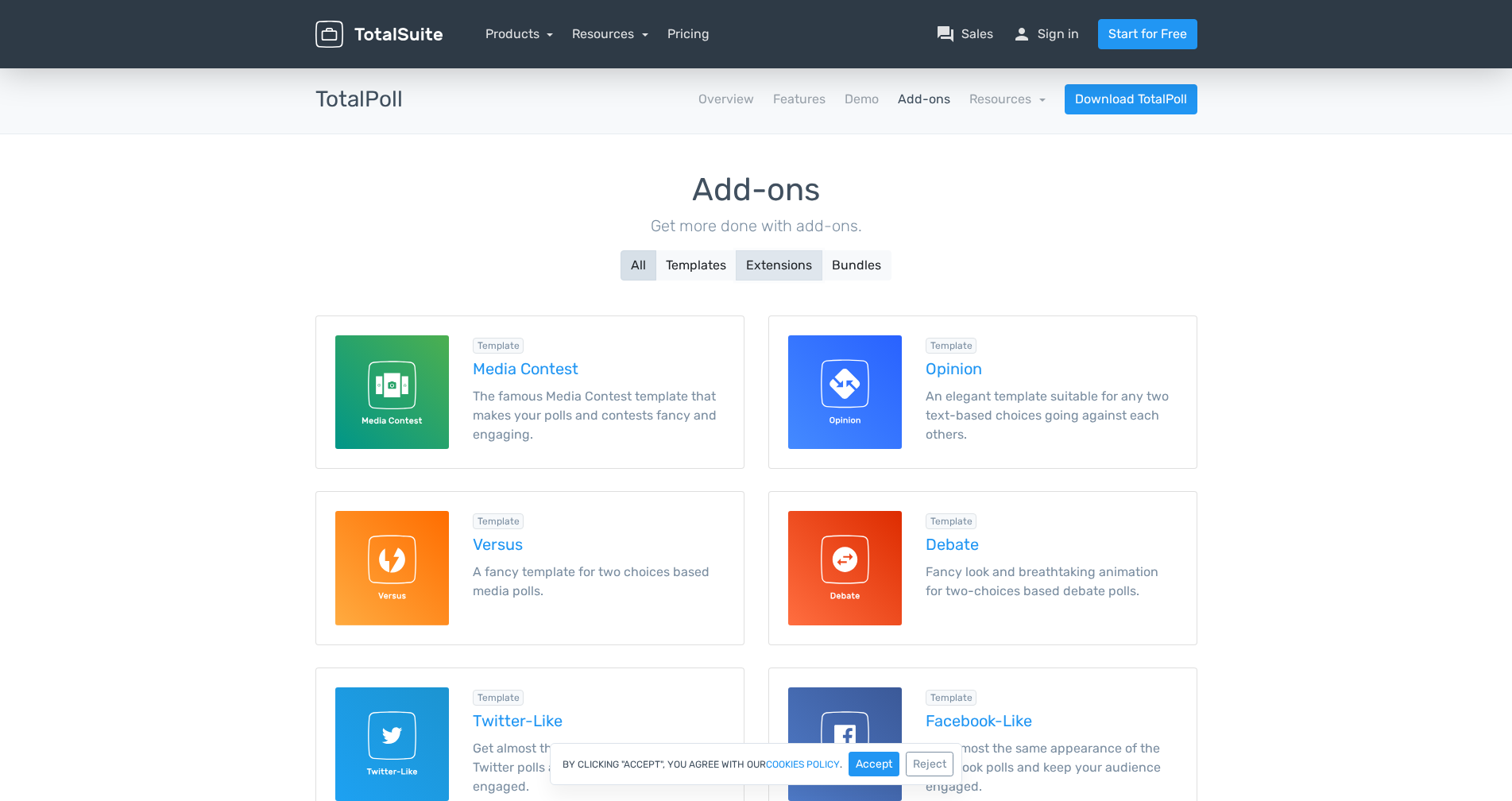
click at [806, 263] on button "Extensions" at bounding box center [779, 266] width 87 height 30
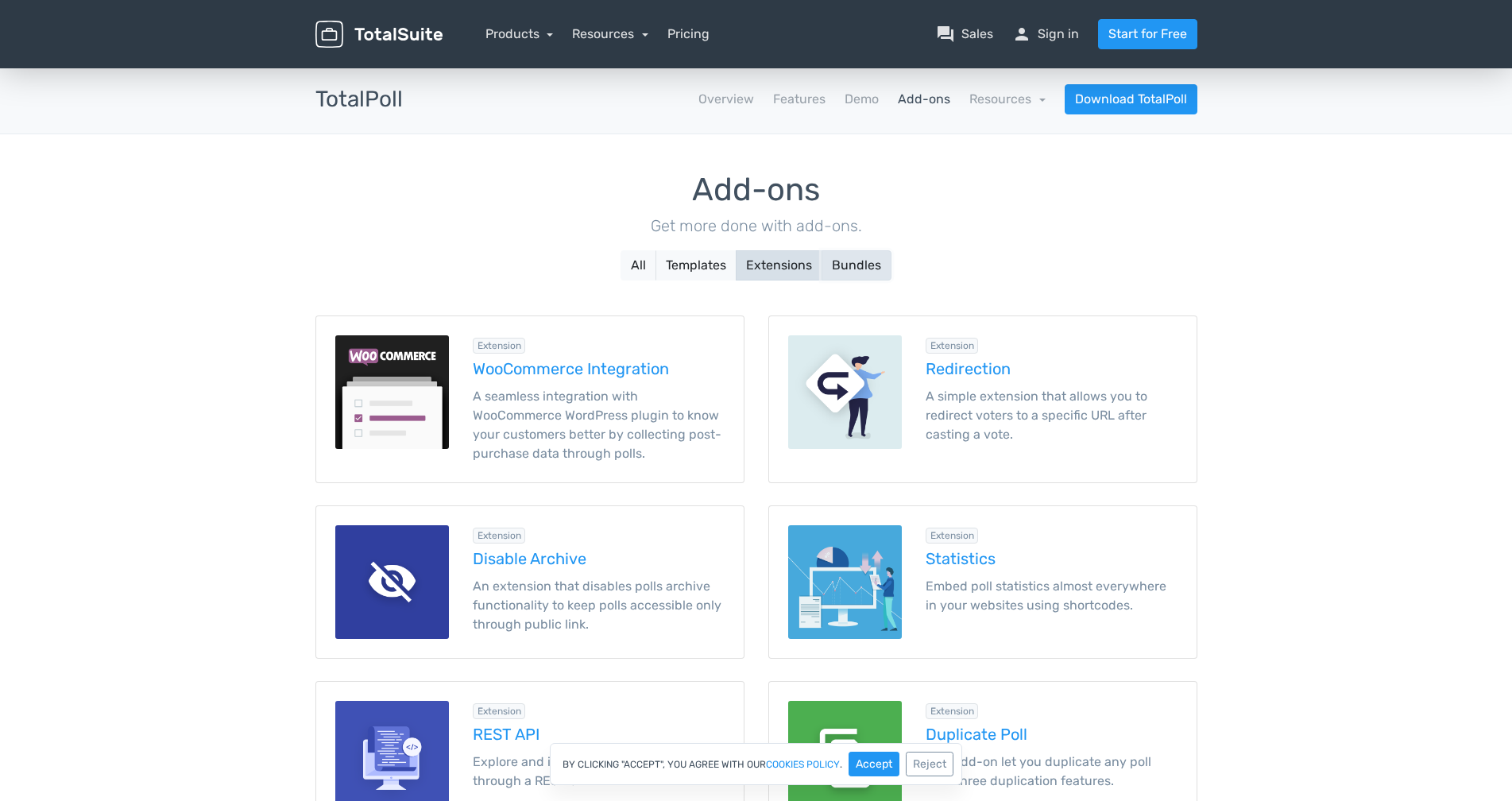
click at [842, 266] on button "Bundles" at bounding box center [856, 266] width 70 height 30
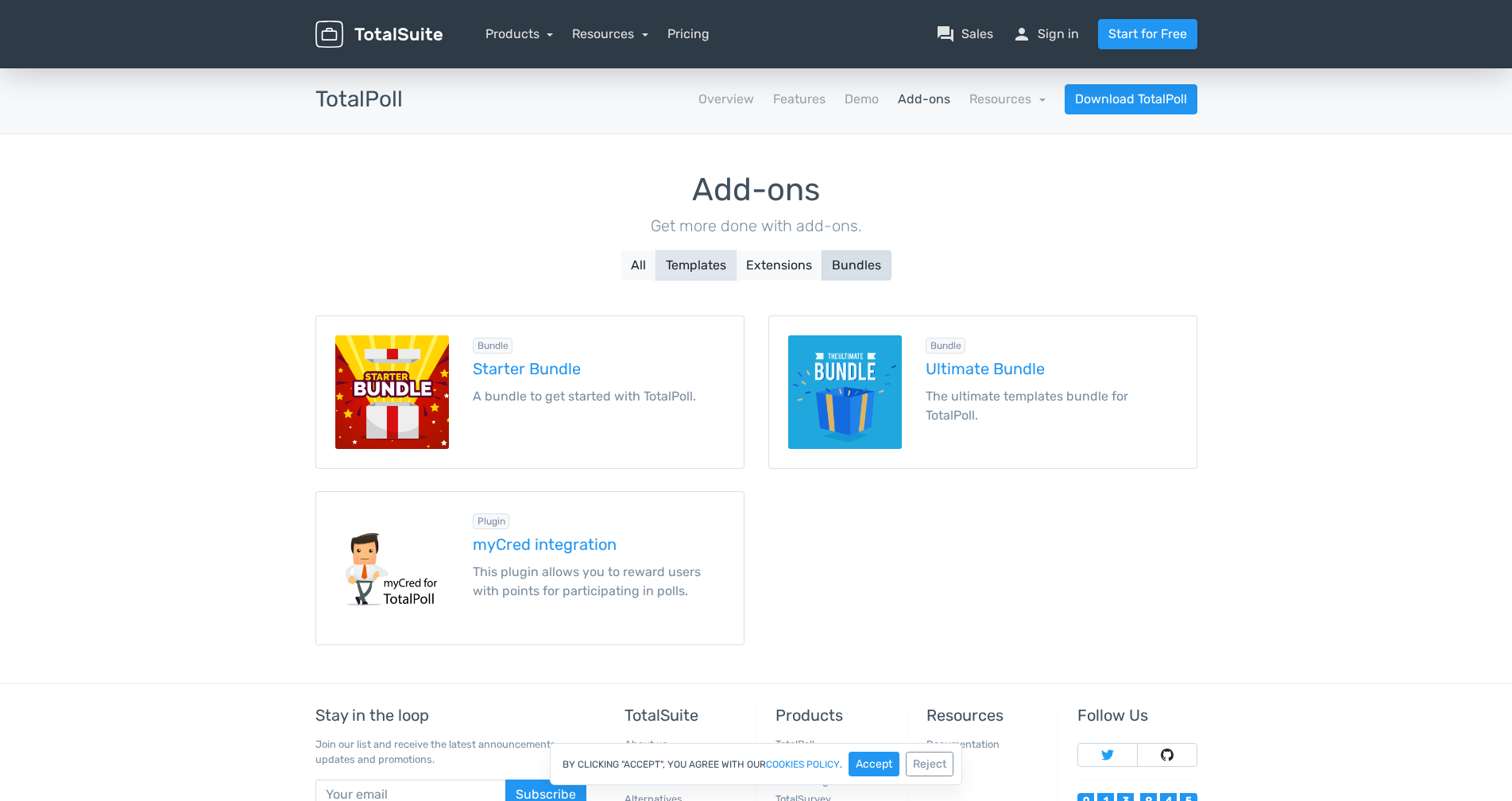
click at [694, 267] on button "Templates" at bounding box center [696, 266] width 81 height 30
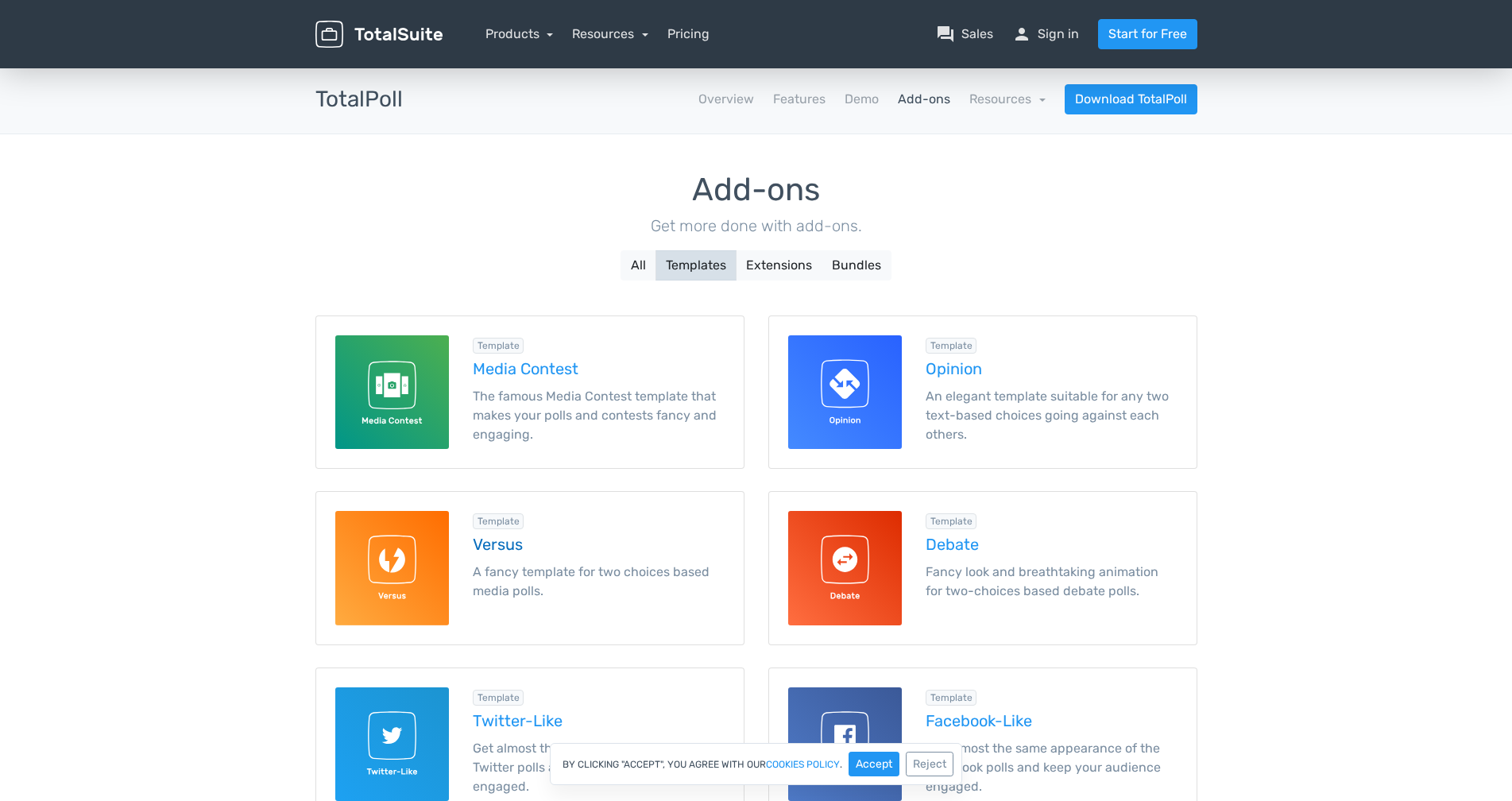
click at [500, 539] on h5 "Versus" at bounding box center [598, 544] width 252 height 18
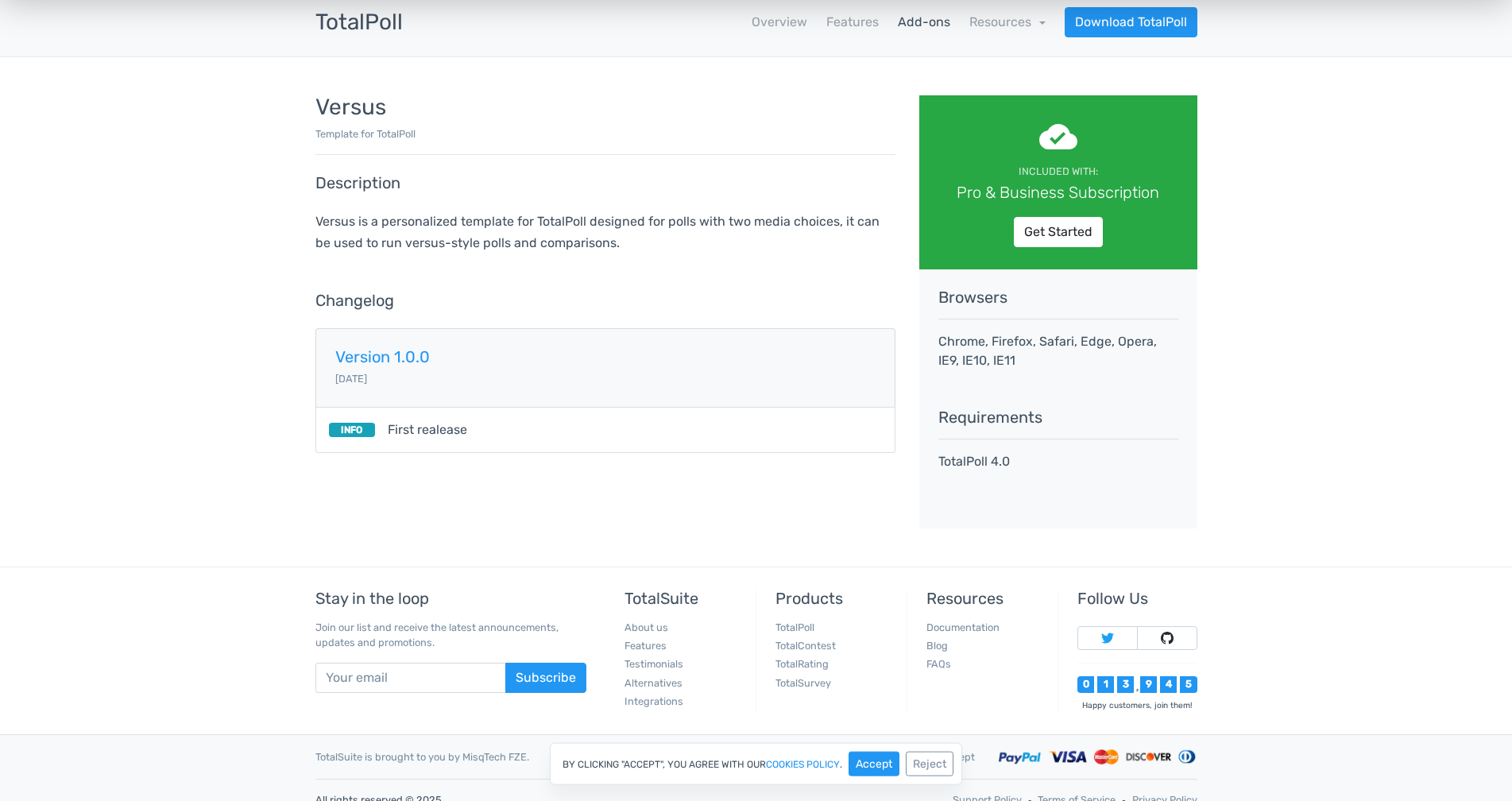
scroll to position [96, 0]
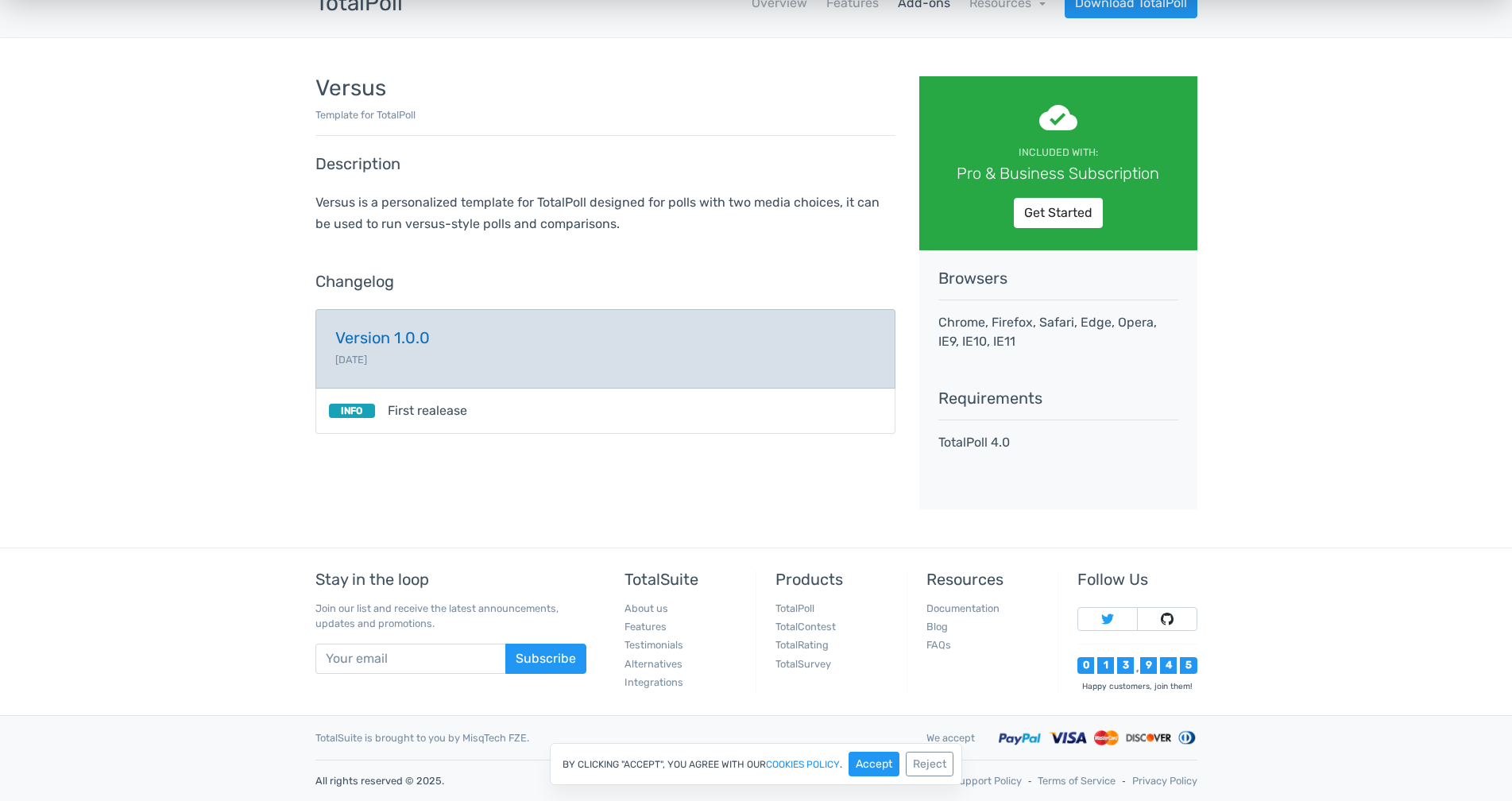
click at [391, 335] on h5 "Version 1.0.0" at bounding box center [606, 338] width 540 height 18
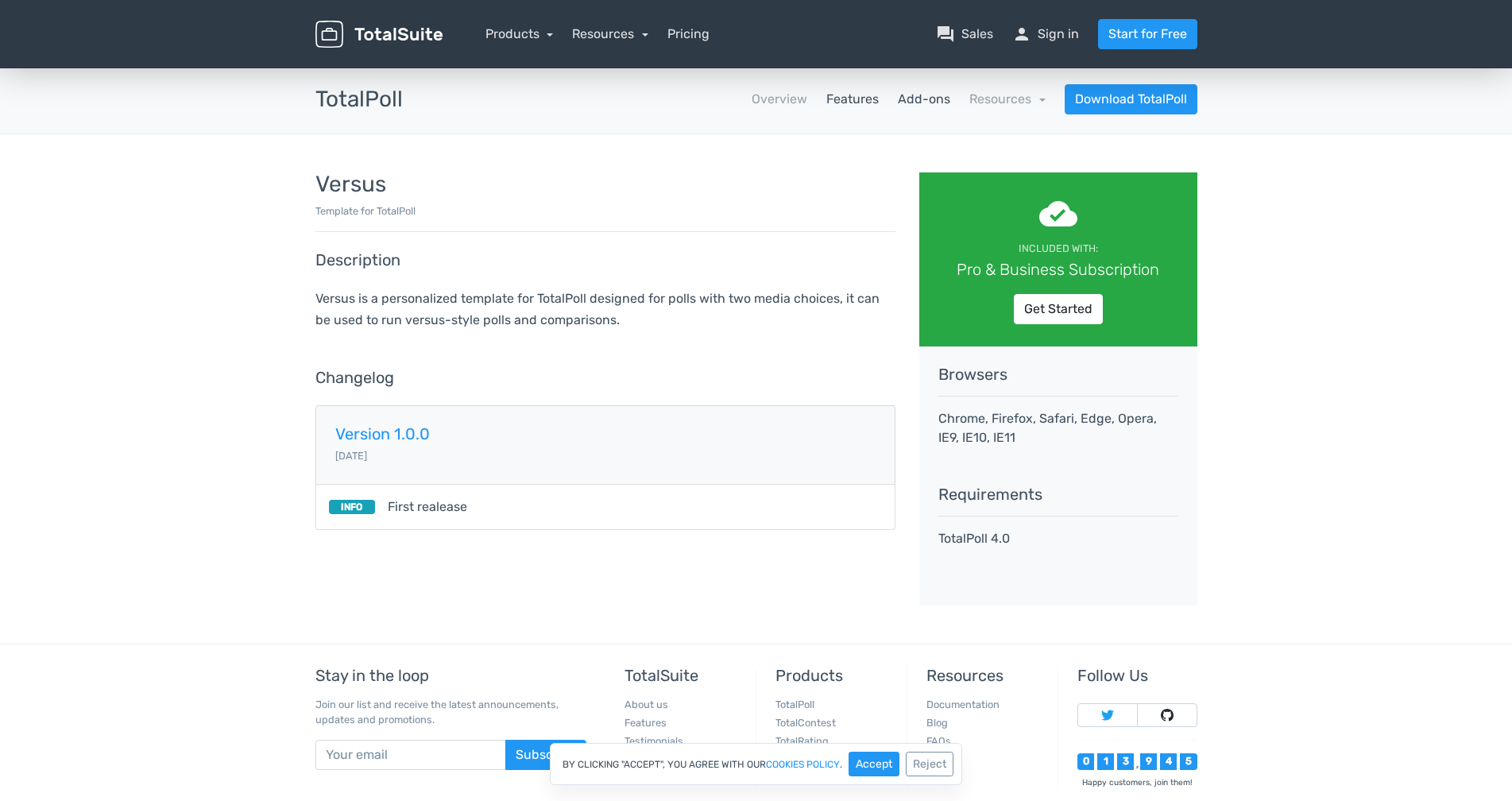
click at [854, 100] on link "Features" at bounding box center [852, 100] width 52 height 19
